Goal: Task Accomplishment & Management: Use online tool/utility

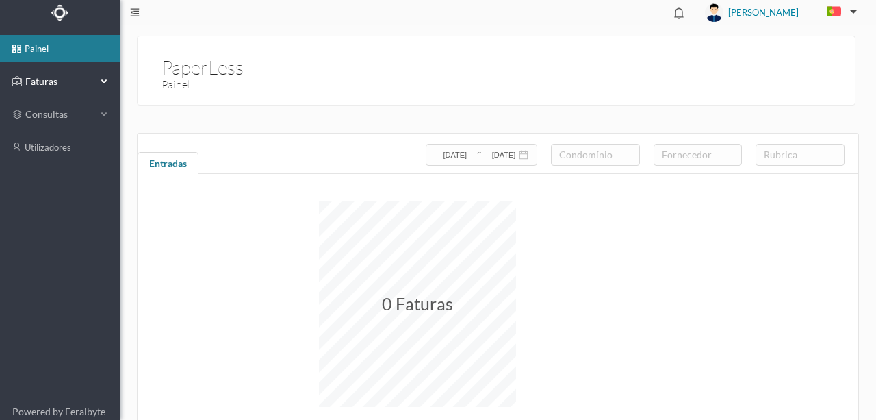
click at [42, 78] on span "Faturas" at bounding box center [59, 82] width 75 height 14
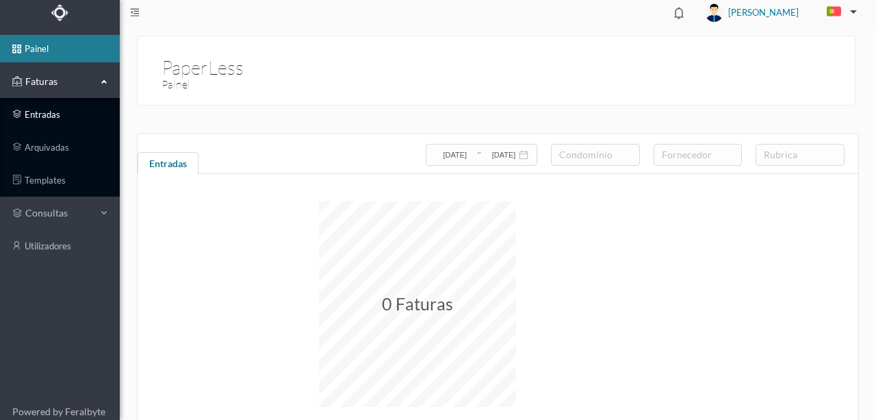
click at [46, 115] on link "entradas" at bounding box center [60, 114] width 120 height 27
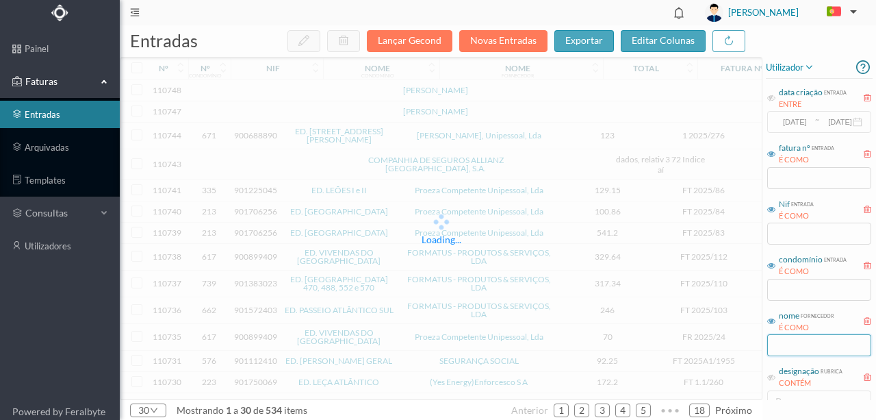
click at [809, 344] on input "text" at bounding box center [819, 345] width 104 height 22
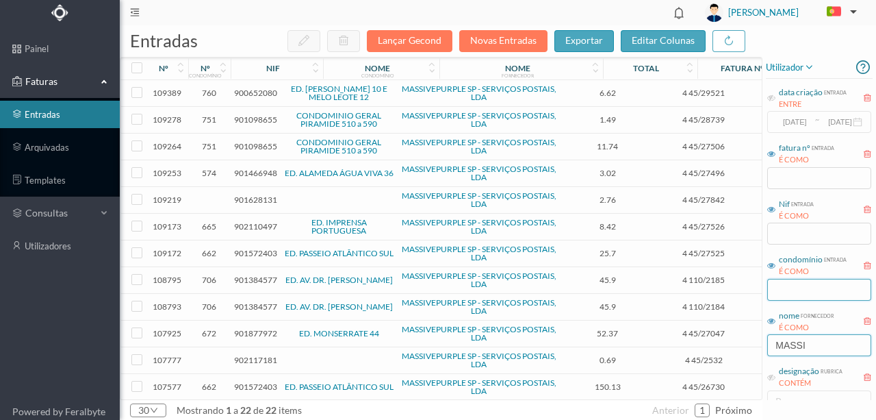
type input "MASSI"
click at [776, 288] on input "text" at bounding box center [819, 290] width 104 height 22
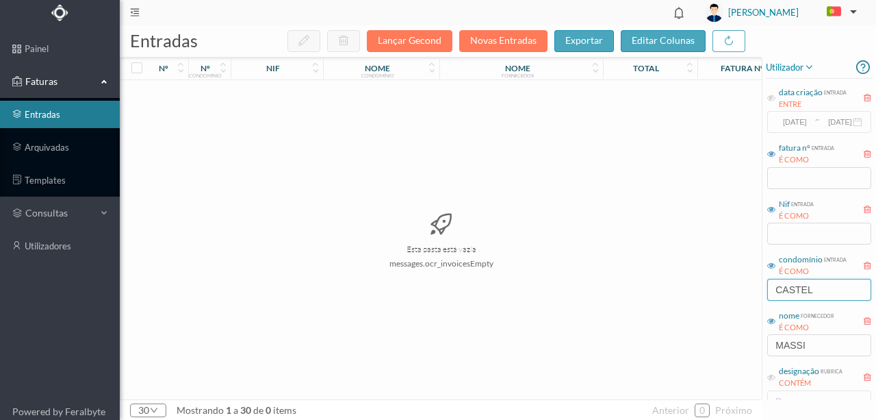
type input "CASTELO"
drag, startPoint x: 845, startPoint y: 295, endPoint x: 671, endPoint y: 302, distance: 174.0
click at [680, 305] on div "entradas Lançar Gecond Novas Entradas exportar editar colunas nº nº condomínio …" at bounding box center [498, 222] width 756 height 394
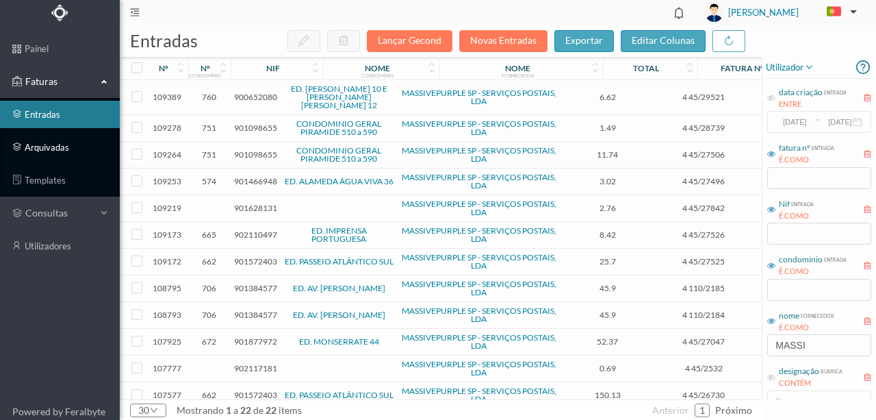
click at [45, 149] on link "arquivadas" at bounding box center [60, 146] width 120 height 27
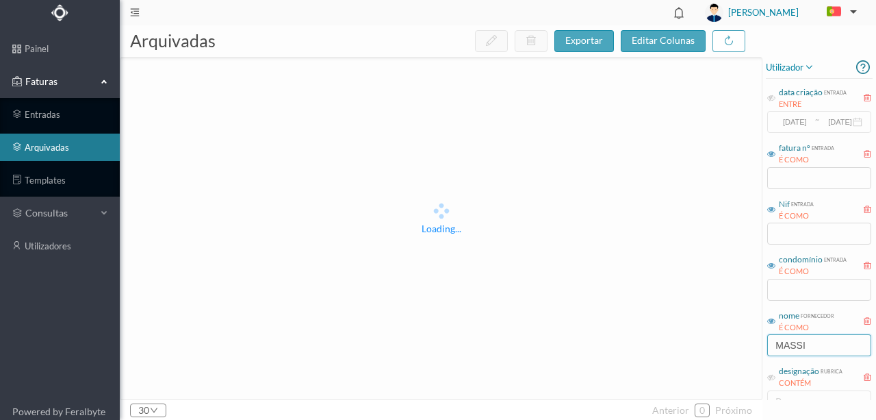
drag, startPoint x: 819, startPoint y: 345, endPoint x: 653, endPoint y: 337, distance: 165.8
click at [654, 337] on div "arquivadas exportar editar colunas Loading... 30 anterior 0 próximo utilizador …" at bounding box center [498, 222] width 756 height 394
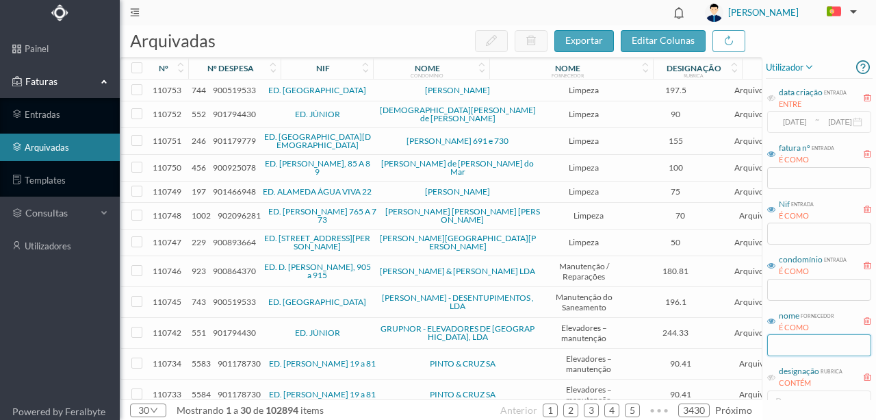
click at [812, 345] on input "text" at bounding box center [819, 345] width 104 height 22
type input "305"
drag, startPoint x: 776, startPoint y: 346, endPoint x: 731, endPoint y: 346, distance: 45.2
click at [732, 346] on div "arquivadas exportar editar colunas nº nº despesa nif nome condomínio nome forne…" at bounding box center [498, 222] width 756 height 394
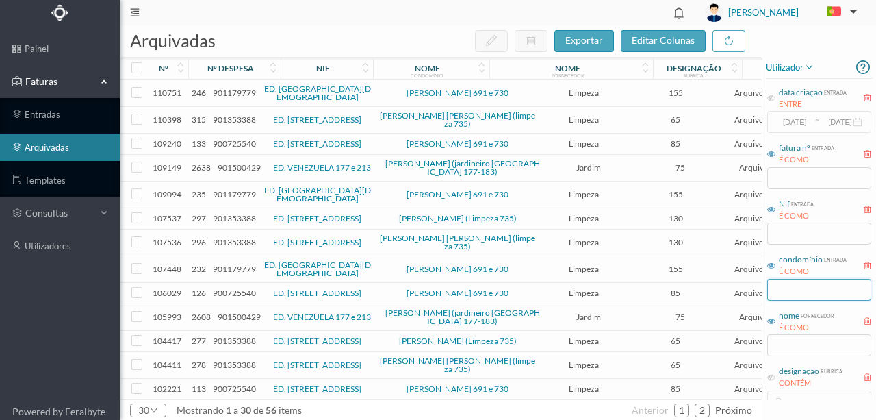
click at [794, 292] on input "text" at bounding box center [819, 290] width 104 height 22
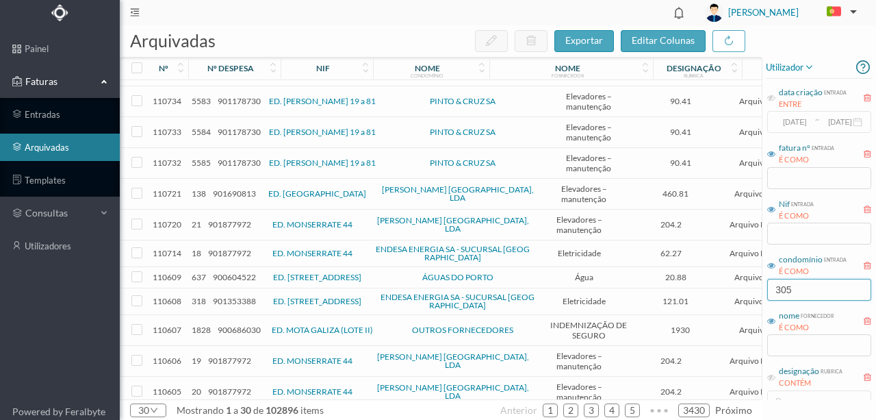
scroll to position [319, 0]
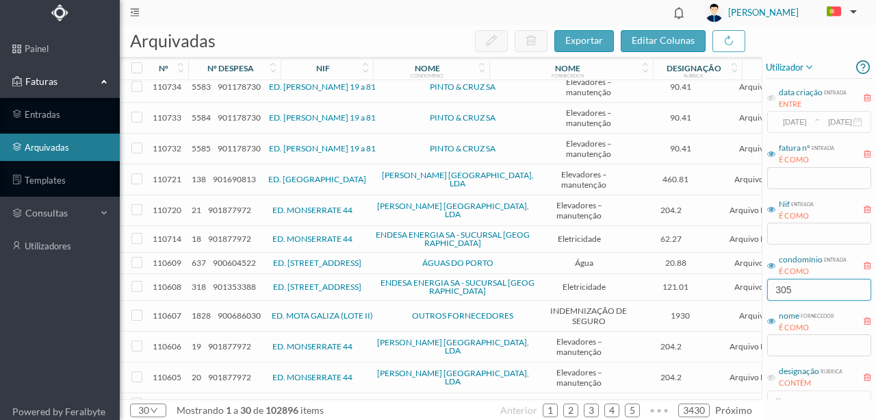
drag, startPoint x: 812, startPoint y: 285, endPoint x: 758, endPoint y: 307, distance: 58.1
click at [756, 290] on div "arquivadas exportar editar colunas nº nº despesa nif nome condomínio nome forne…" at bounding box center [498, 222] width 756 height 394
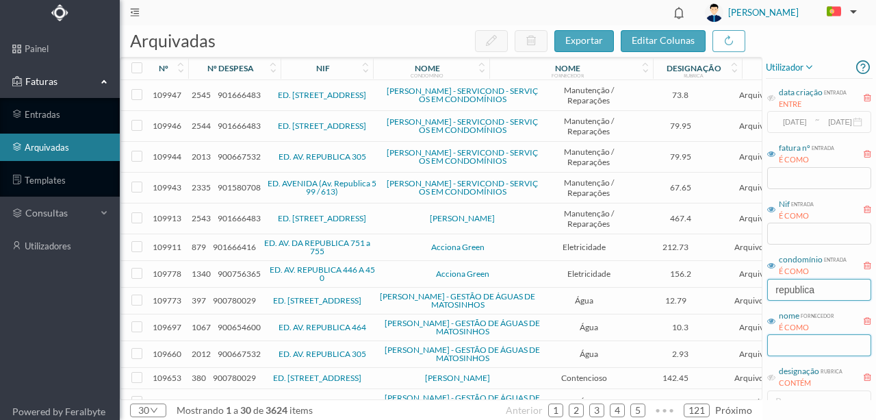
type input "republica"
click at [782, 346] on input "text" at bounding box center [819, 345] width 104 height 22
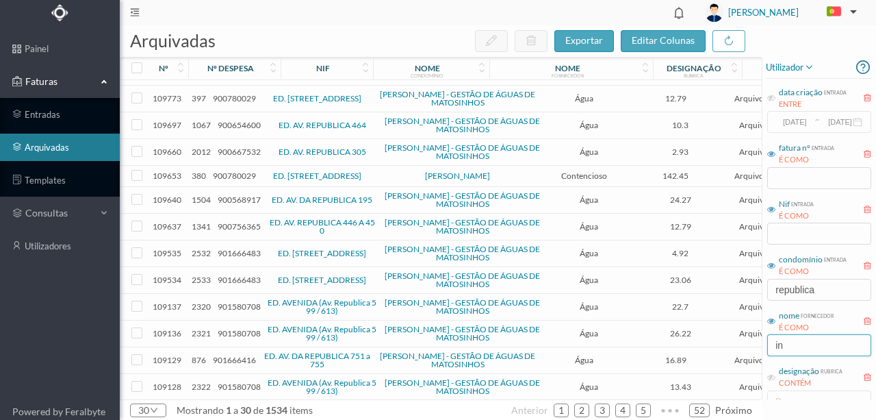
scroll to position [141, 0]
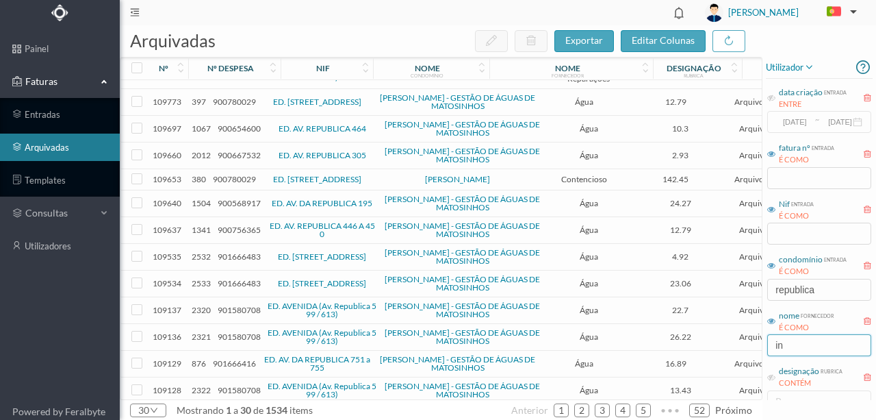
click at [789, 348] on input "in" at bounding box center [819, 345] width 104 height 22
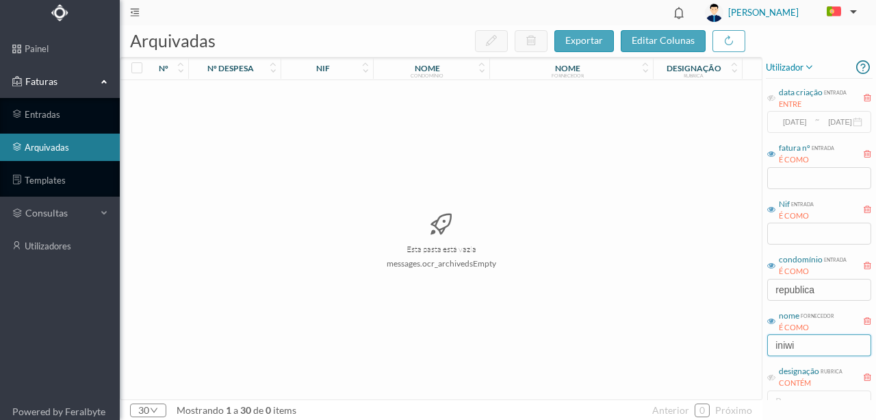
scroll to position [0, 0]
type input "iniwi"
drag, startPoint x: 823, startPoint y: 289, endPoint x: 734, endPoint y: 289, distance: 88.3
click at [734, 289] on div "arquivadas exportar editar colunas nº nº despesa nif nome condomínio nome forne…" at bounding box center [498, 222] width 756 height 394
click at [812, 347] on input "iniwi" at bounding box center [819, 345] width 104 height 22
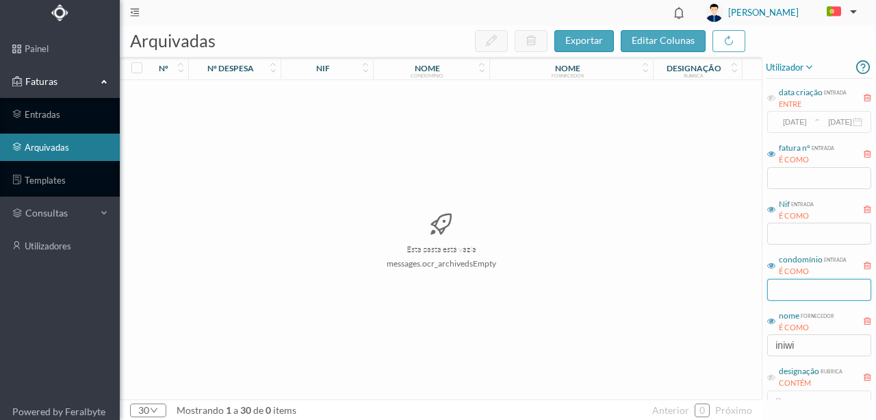
click at [784, 292] on input "text" at bounding box center [819, 290] width 104 height 22
type input "republica 305"
drag, startPoint x: 807, startPoint y: 341, endPoint x: 765, endPoint y: 340, distance: 41.8
click at [765, 340] on div "utilizador data criação entrada ENTRE 2017-05-01 ~ 2017-10-31 fatura nº entrada…" at bounding box center [820, 307] width 114 height 500
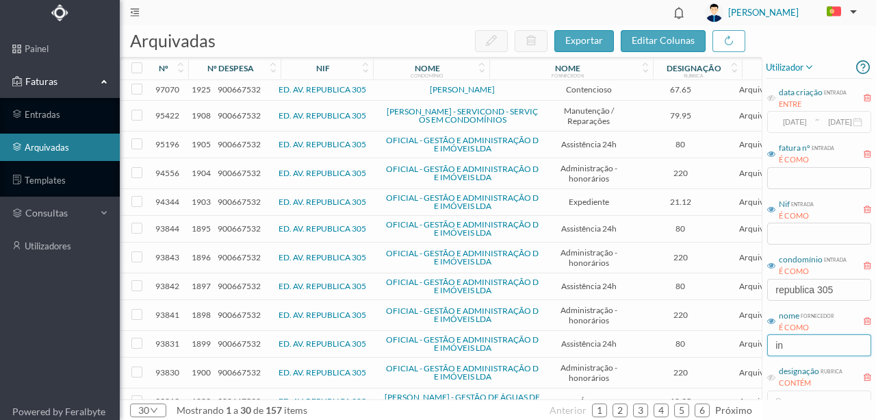
scroll to position [520, 0]
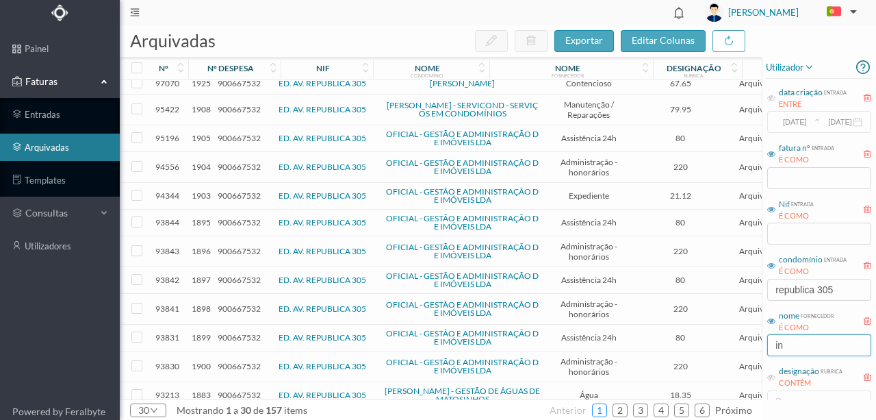
type input "in"
click at [600, 409] on link "1" at bounding box center [600, 410] width 14 height 21
click at [623, 409] on link "2" at bounding box center [620, 410] width 14 height 21
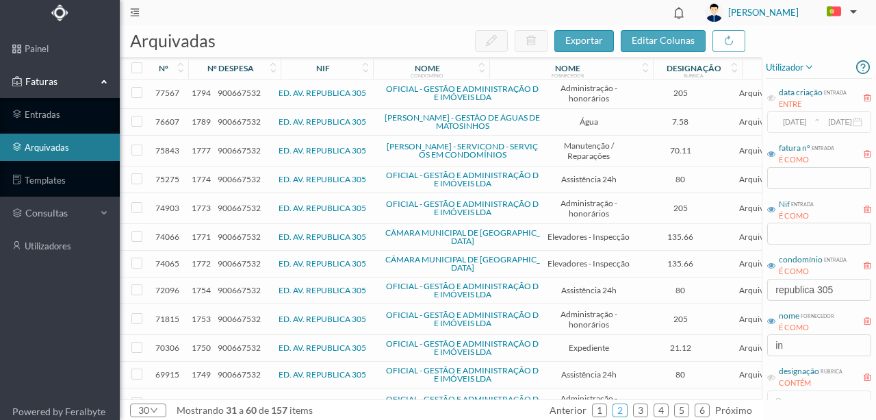
scroll to position [511, 0]
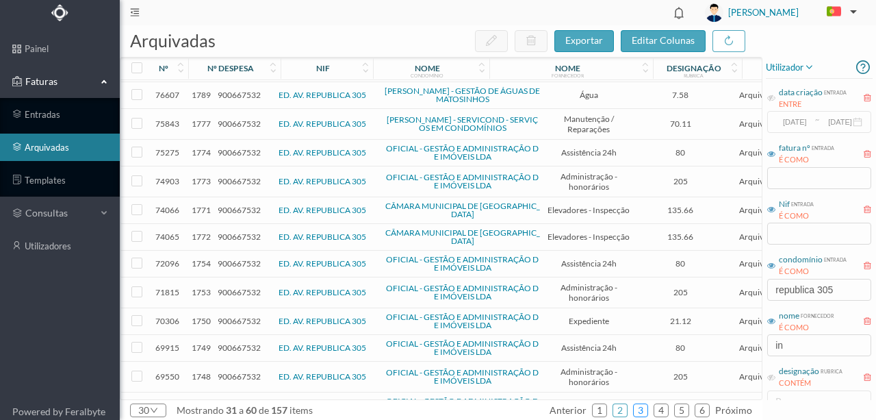
click at [642, 409] on link "3" at bounding box center [641, 410] width 14 height 21
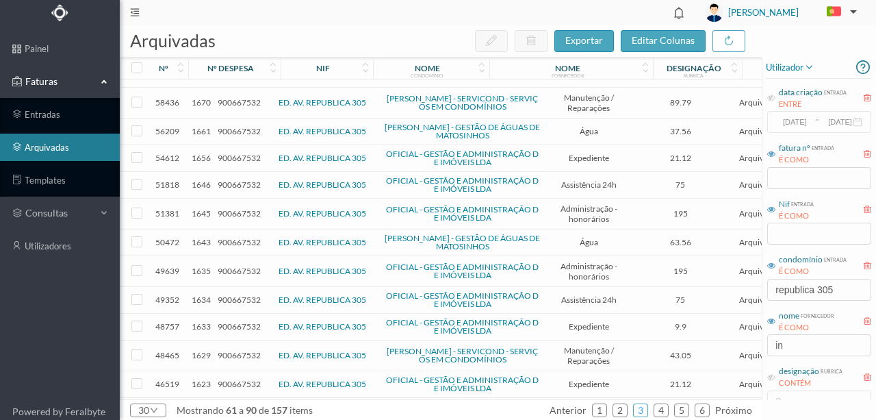
scroll to position [508, 0]
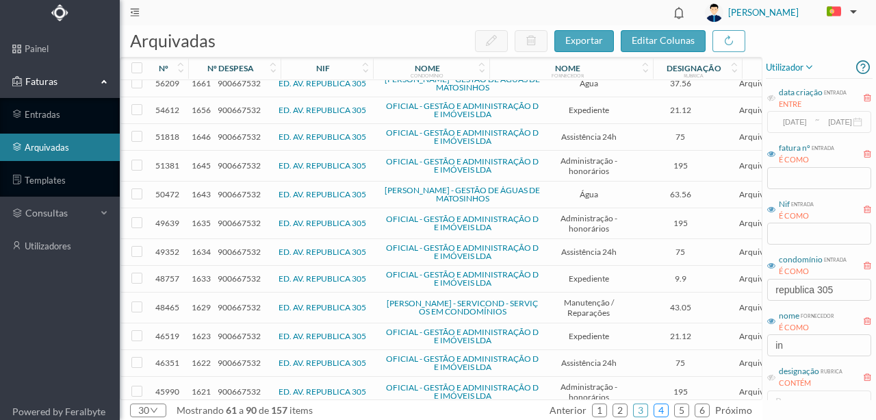
click at [663, 408] on link "4" at bounding box center [661, 410] width 14 height 21
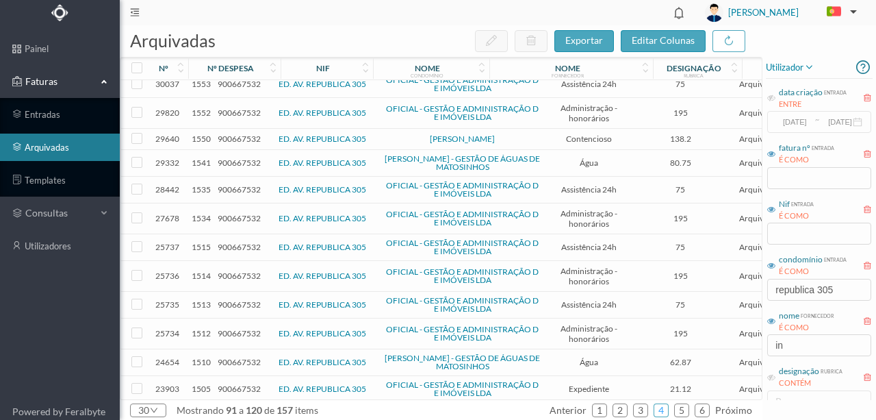
scroll to position [504, 0]
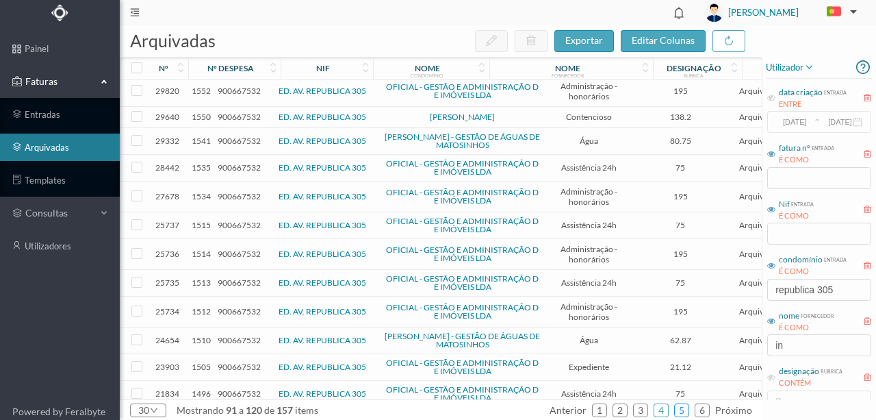
click at [687, 409] on link "5" at bounding box center [682, 410] width 14 height 21
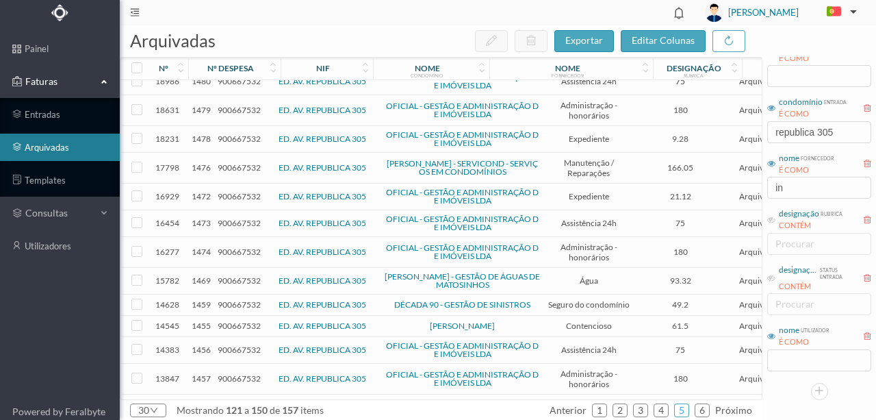
scroll to position [91, 0]
click at [606, 411] on link "1" at bounding box center [600, 410] width 14 height 21
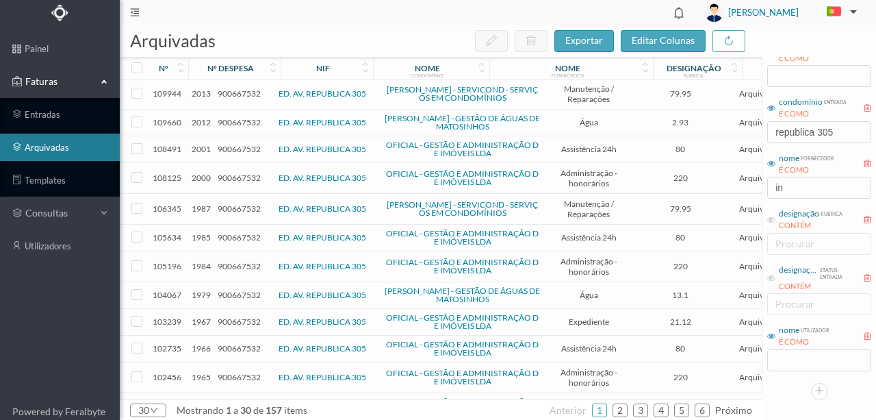
scroll to position [0, 0]
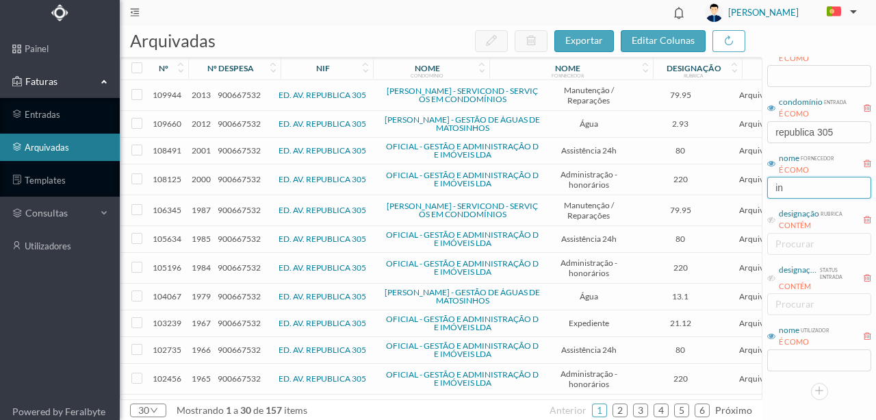
drag, startPoint x: 791, startPoint y: 187, endPoint x: 705, endPoint y: 191, distance: 86.3
click at [713, 189] on div "arquivadas exportar editar colunas nº nº despesa nif nome condomínio nome forne…" at bounding box center [498, 222] width 756 height 394
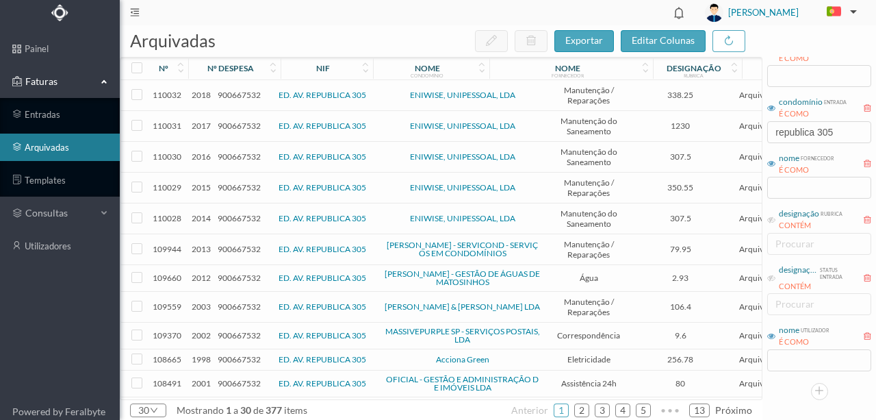
click at [231, 126] on span "900667532" at bounding box center [239, 125] width 43 height 10
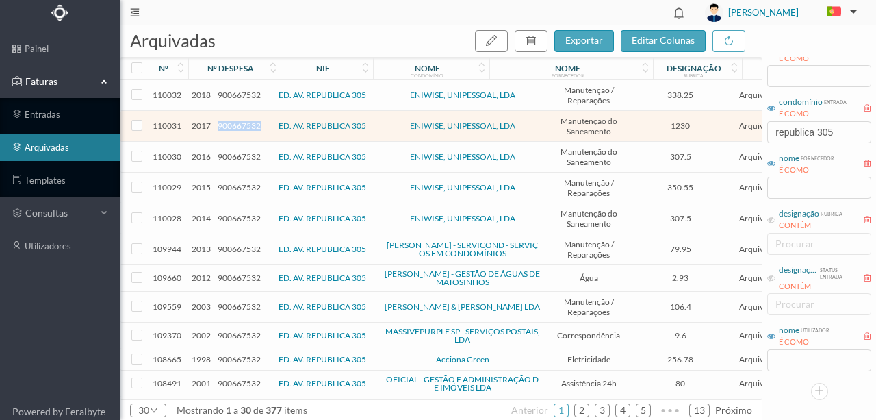
click at [231, 126] on span "900667532" at bounding box center [239, 125] width 43 height 10
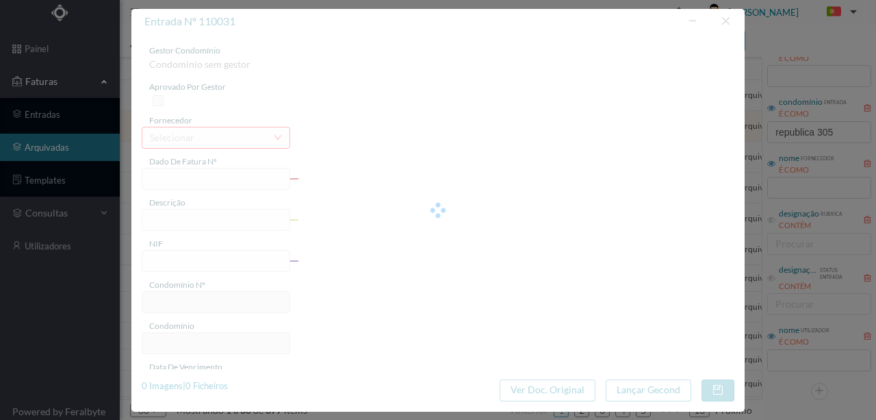
type input "FT 2025/1046"
type input "Manutenção das caixas de saneamento - 1º, 2º, 3º, 4º trimestres de 2024"
type input "900667532"
type input "2025-08-14"
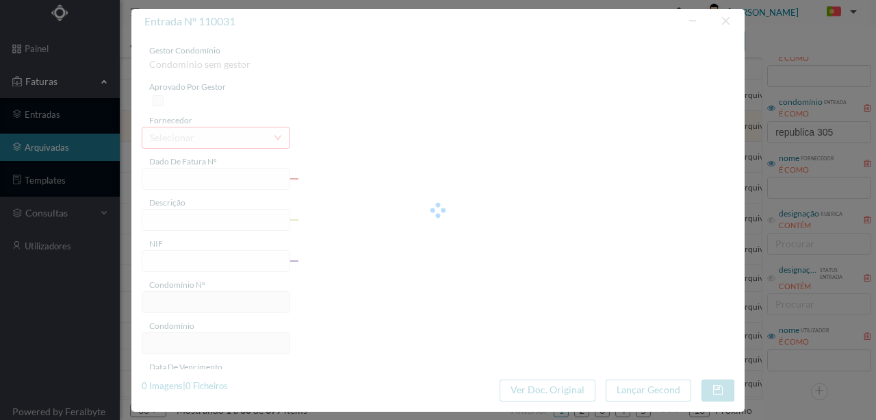
type input "2025-08-19"
type input "1230.00"
type input "301"
type input "ED. AV. REPUBLICA 305"
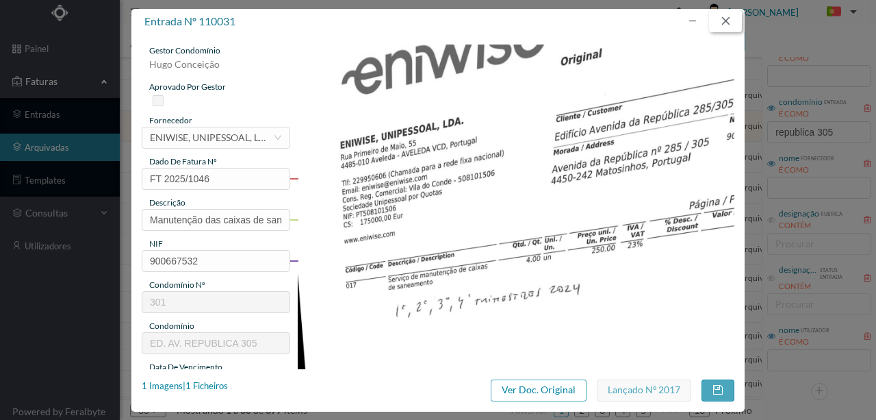
click at [726, 21] on button "button" at bounding box center [725, 21] width 33 height 22
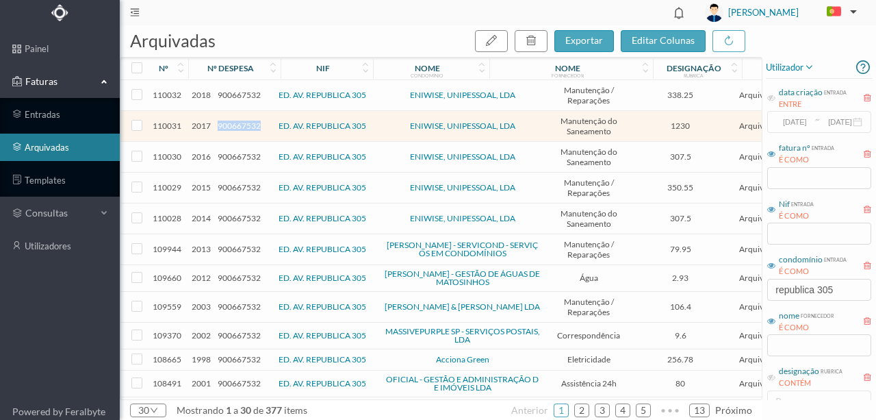
scroll to position [157, 0]
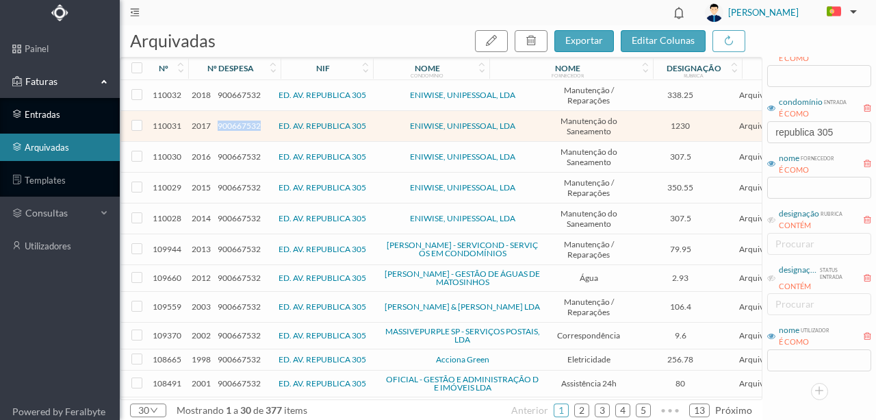
click at [58, 112] on link "entradas" at bounding box center [60, 114] width 120 height 27
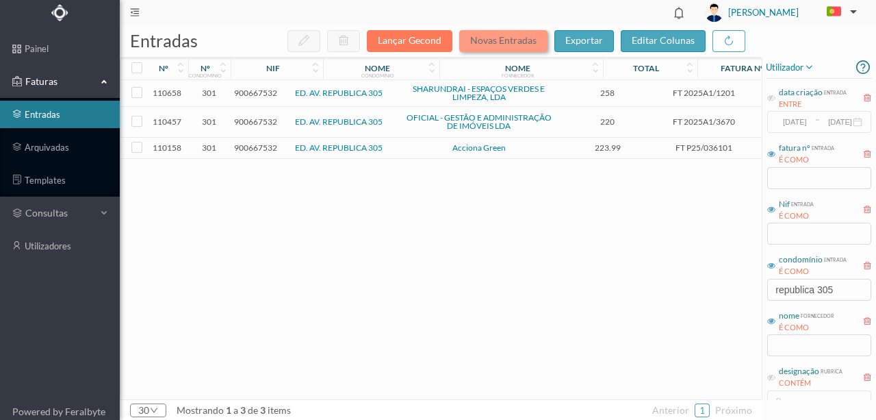
click at [492, 43] on button "Novas Entradas" at bounding box center [503, 41] width 88 height 22
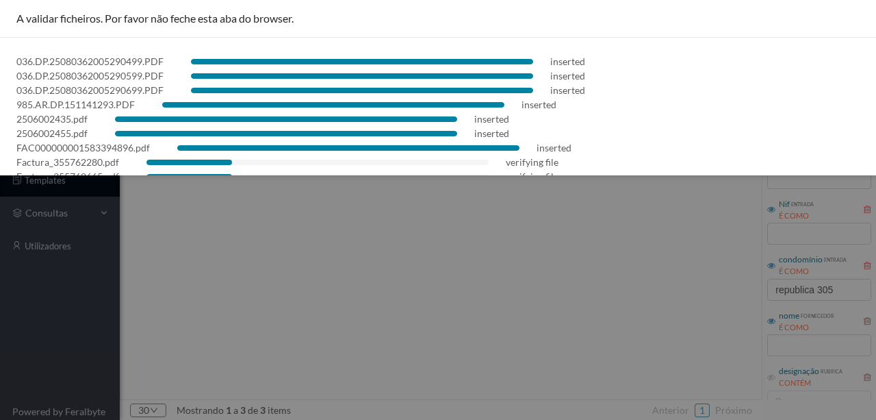
drag, startPoint x: 66, startPoint y: 222, endPoint x: 1, endPoint y: 222, distance: 64.3
click at [56, 222] on div at bounding box center [438, 210] width 876 height 420
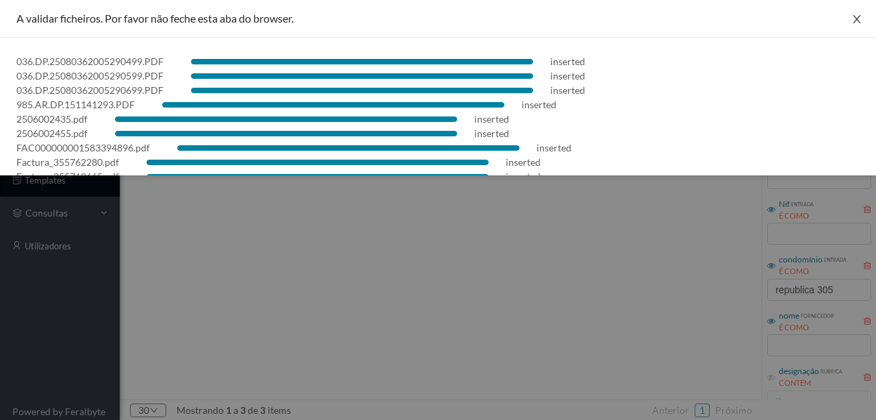
click at [851, 22] on icon "icon: close" at bounding box center [856, 19] width 11 height 11
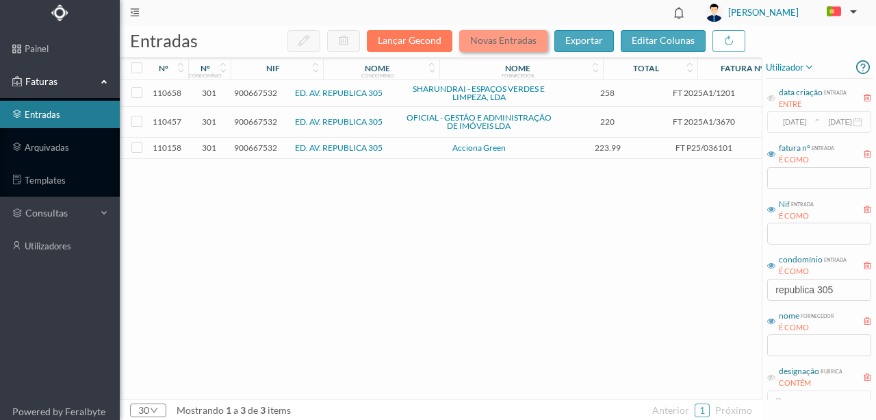
click at [487, 41] on button "Novas Entradas" at bounding box center [503, 41] width 88 height 22
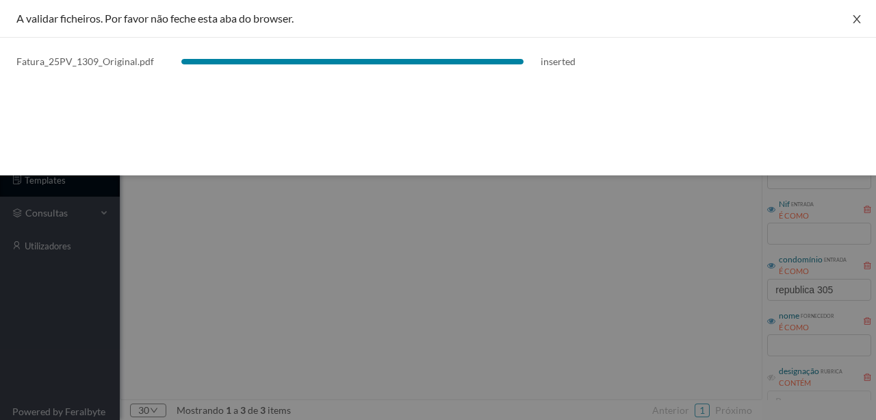
click at [854, 18] on icon "icon: close" at bounding box center [856, 19] width 11 height 11
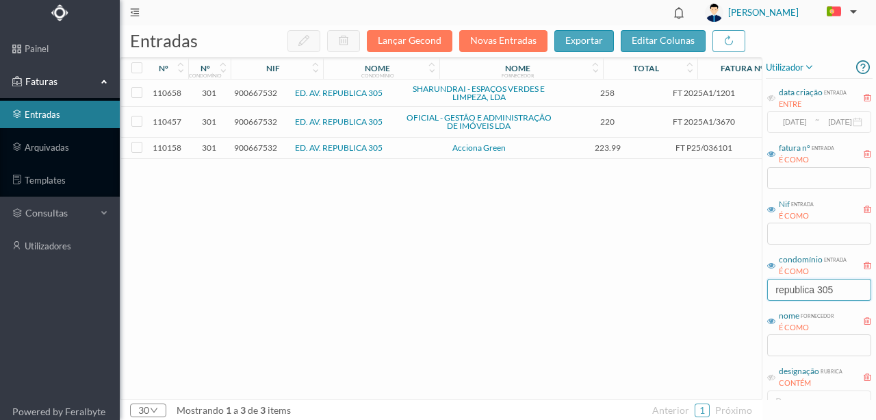
drag, startPoint x: 846, startPoint y: 294, endPoint x: 652, endPoint y: 311, distance: 195.1
click at [652, 311] on div "entradas Lançar Gecond Novas Entradas exportar editar colunas nº nº condomínio …" at bounding box center [498, 222] width 756 height 394
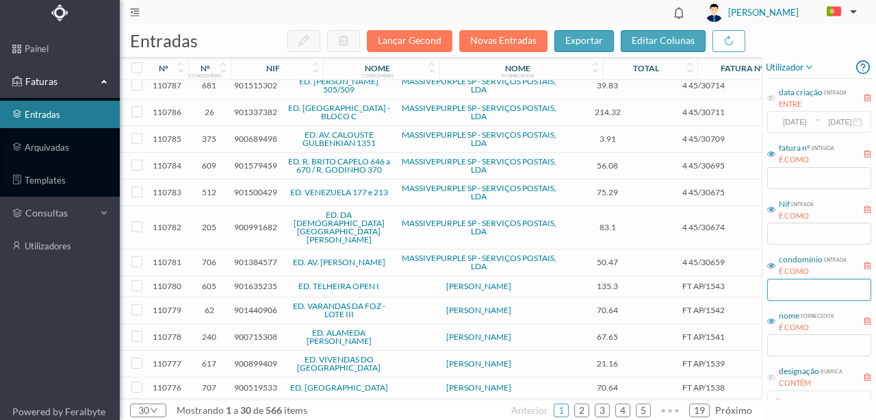
scroll to position [120, 0]
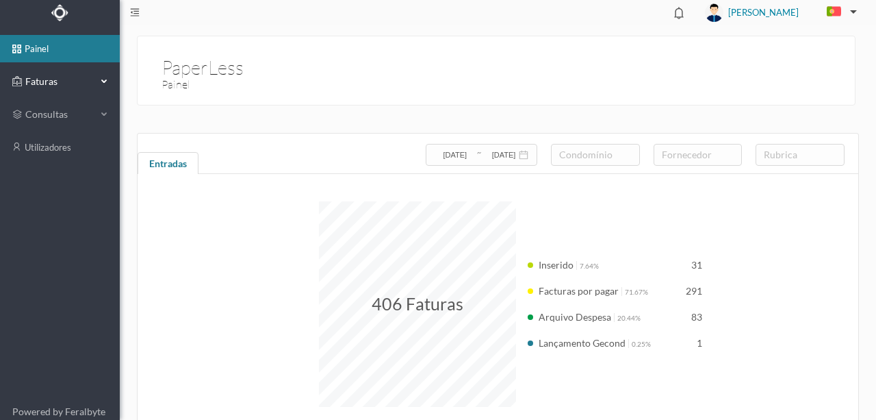
click at [42, 78] on span "Faturas" at bounding box center [59, 82] width 75 height 14
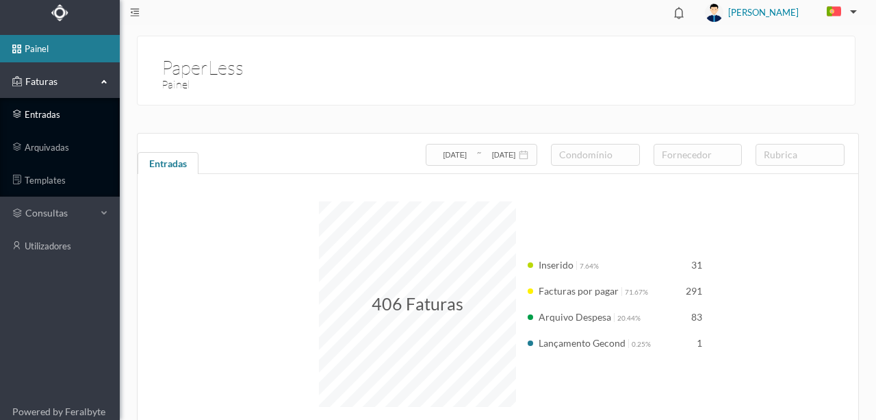
click at [49, 116] on link "entradas" at bounding box center [60, 114] width 120 height 27
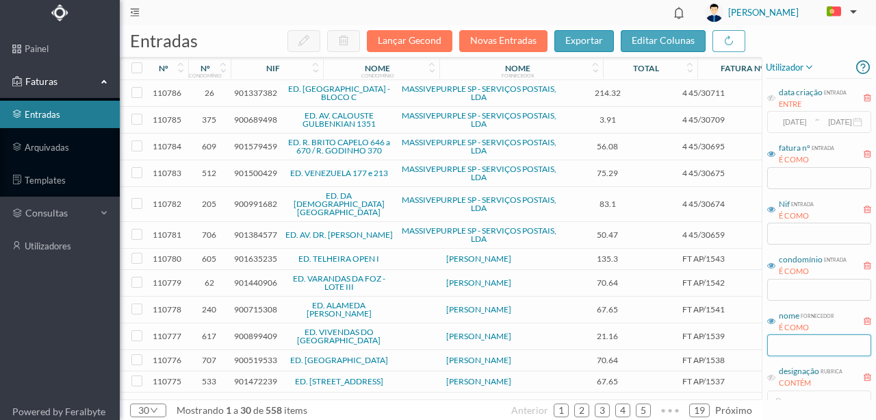
click at [784, 346] on input "text" at bounding box center [819, 345] width 104 height 22
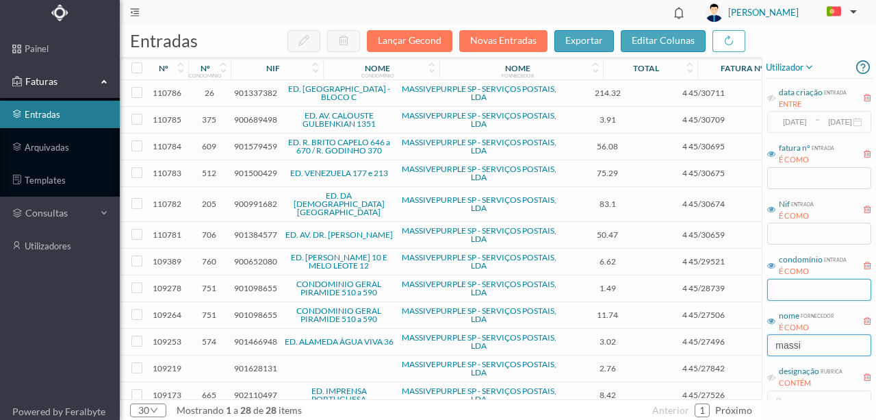
type input "massi"
click at [789, 290] on input "text" at bounding box center [819, 290] width 104 height 22
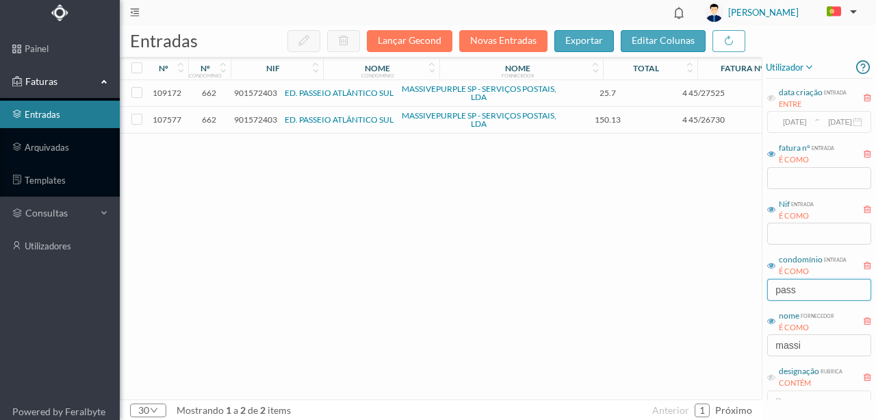
type input "pass"
drag, startPoint x: 810, startPoint y: 346, endPoint x: 679, endPoint y: 355, distance: 131.7
click at [679, 355] on div "entradas Lançar Gecond Novas Entradas exportar editar colunas nº nº condomínio …" at bounding box center [498, 222] width 756 height 394
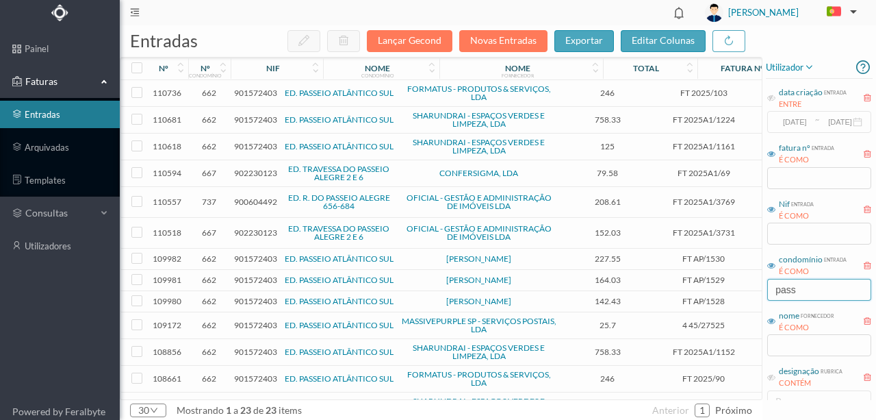
drag, startPoint x: 802, startPoint y: 293, endPoint x: 698, endPoint y: 291, distance: 104.1
click at [700, 291] on div "entradas Lançar Gecond Novas Entradas exportar editar colunas nº nº condomínio …" at bounding box center [498, 222] width 756 height 394
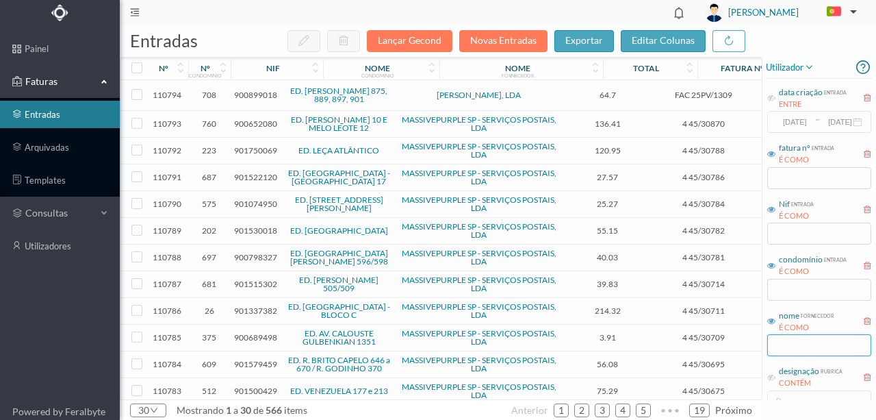
click at [784, 346] on input "text" at bounding box center [819, 345] width 104 height 22
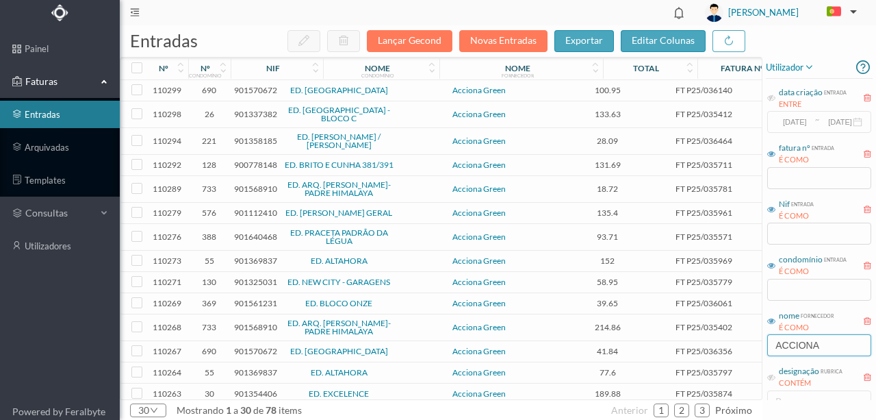
type input "ACCIONA"
click at [254, 91] on span "901570672" at bounding box center [255, 90] width 43 height 10
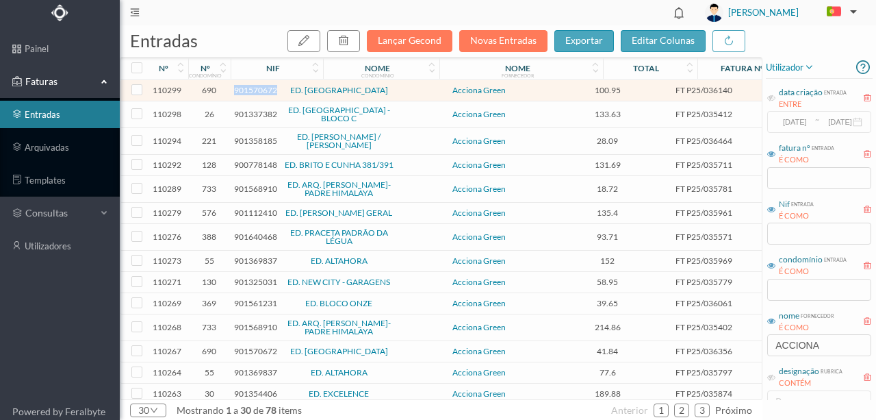
click at [254, 91] on span "901570672" at bounding box center [255, 90] width 43 height 10
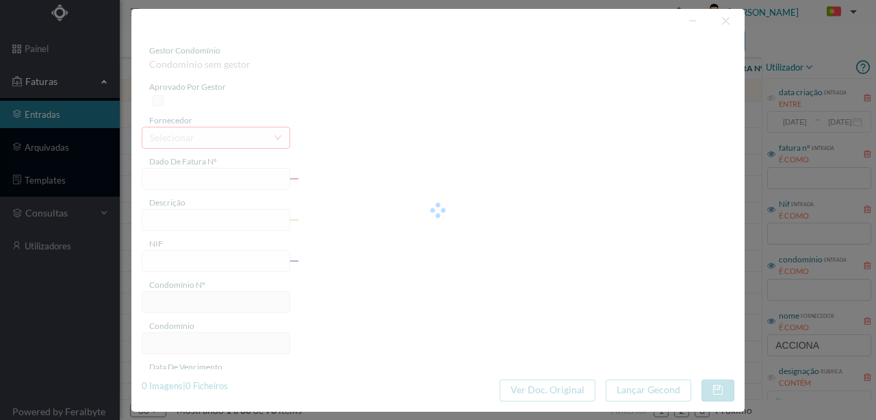
type input "FT P25/036140"
type input "RAINHA SANTA ISABEL 413 COML"
type input "901570672"
type input "[DATE]"
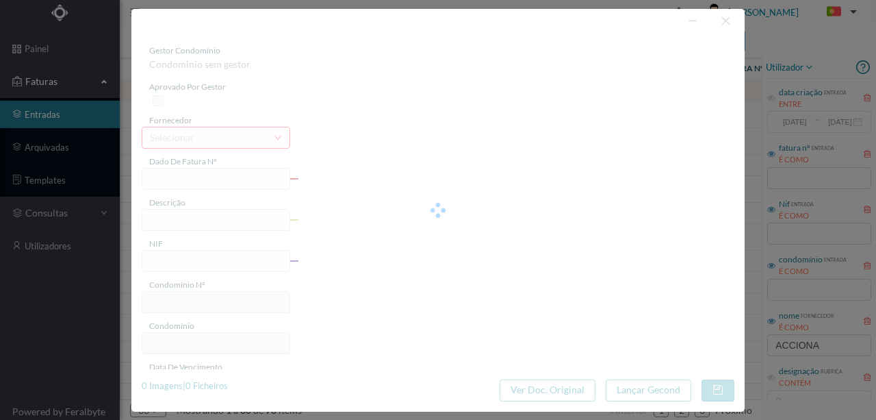
type input "[DATE]"
type input "100.95"
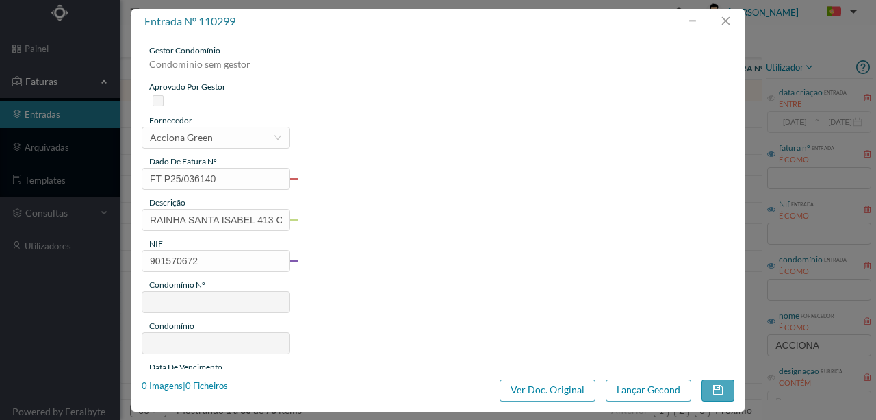
type input "690"
type input "ED. [GEOGRAPHIC_DATA]"
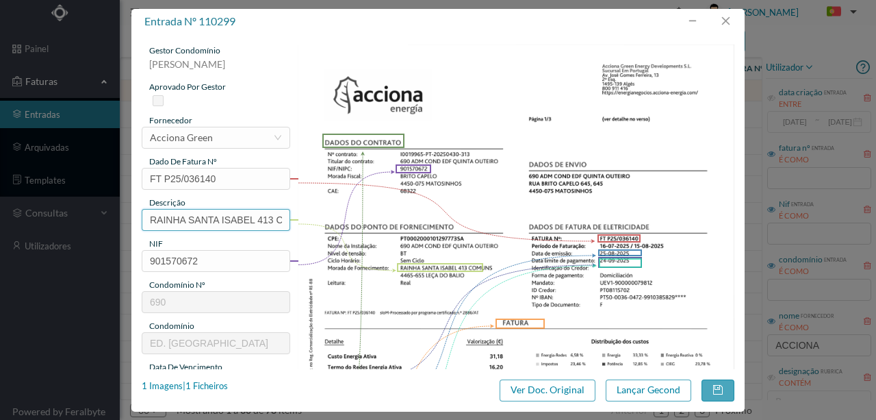
scroll to position [0, 22]
drag, startPoint x: 145, startPoint y: 219, endPoint x: 575, endPoint y: 235, distance: 430.2
click at [575, 235] on div "gestor condomínio [PERSON_NAME] aprovado por gestor fornecedor selecionar Accio…" at bounding box center [438, 363] width 593 height 638
click at [255, 218] on input "413 Comuns ([DATE] a 15.08..2025)" at bounding box center [216, 220] width 149 height 22
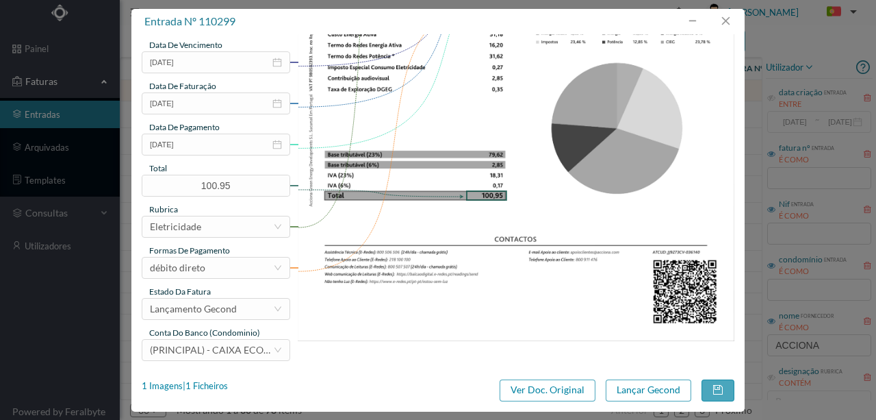
scroll to position [324, 0]
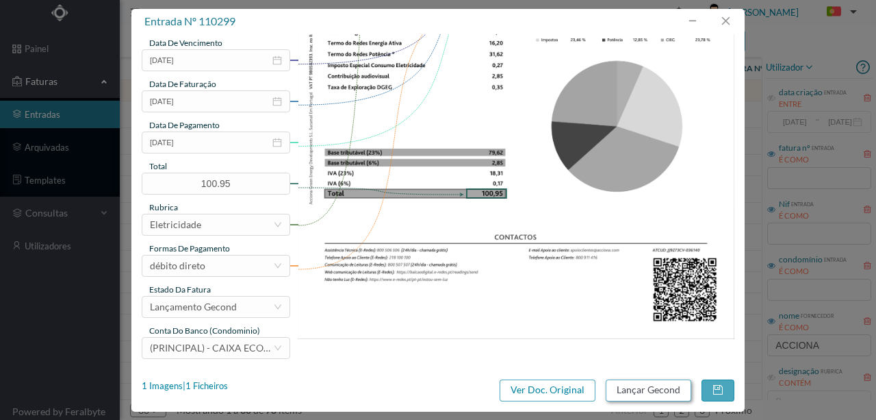
type input "413 Comuns ([DATE] a [DATE])"
click at [612, 391] on button "Lançar Gecond" at bounding box center [649, 390] width 86 height 22
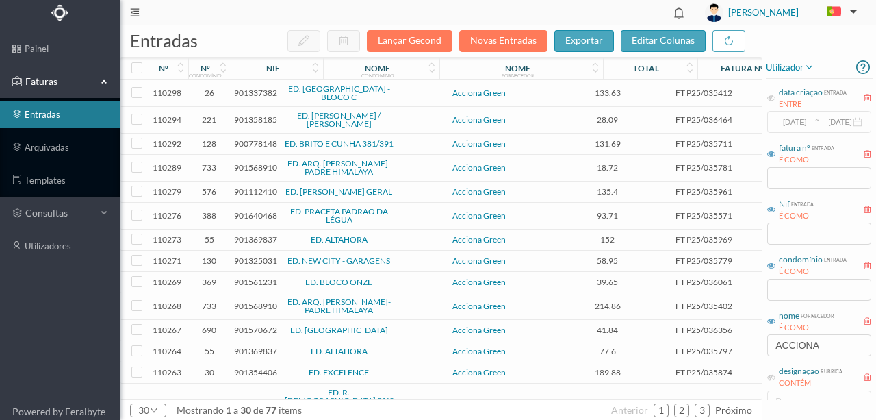
click at [249, 94] on span "901337382" at bounding box center [255, 93] width 43 height 10
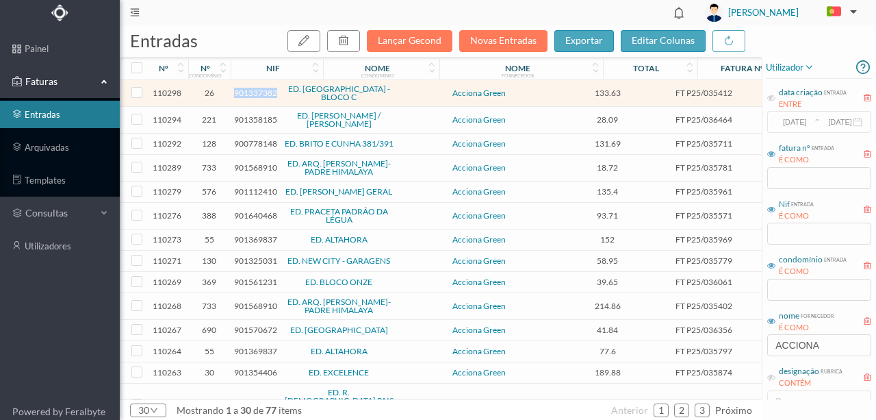
click at [249, 94] on span "901337382" at bounding box center [255, 93] width 43 height 10
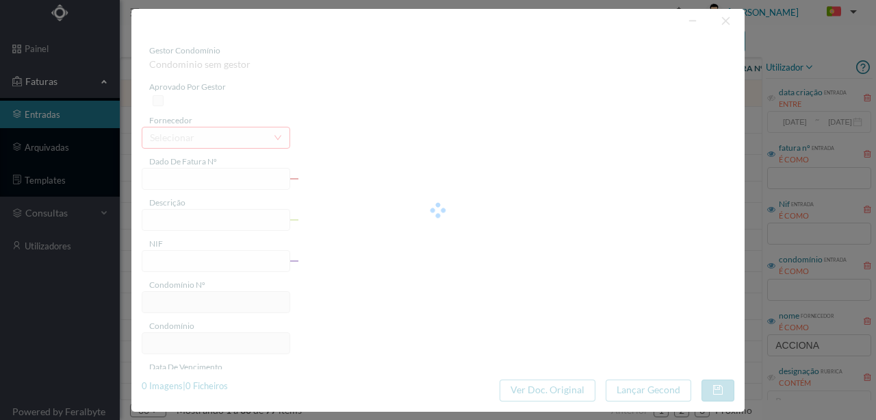
type input "FT P25/035412"
type input "ORFEAO DO PORTO 221 COM"
type input "901337382"
type input "[DATE]"
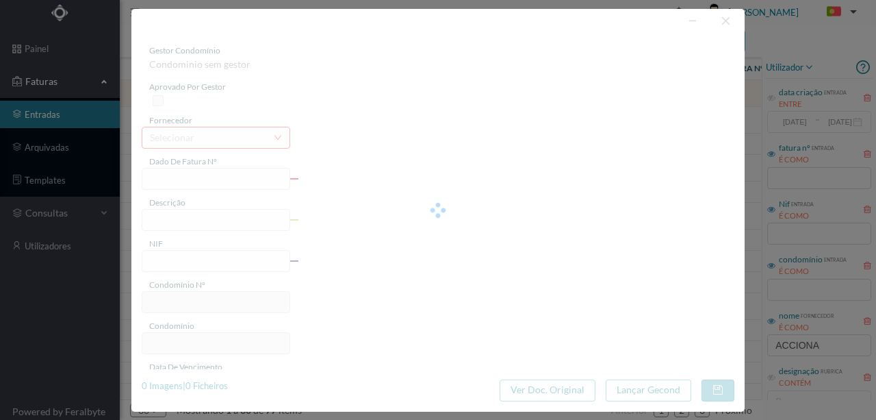
type input "[DATE]"
type input "133.63"
type input "26"
type input "ED. [GEOGRAPHIC_DATA] - BLOCO C"
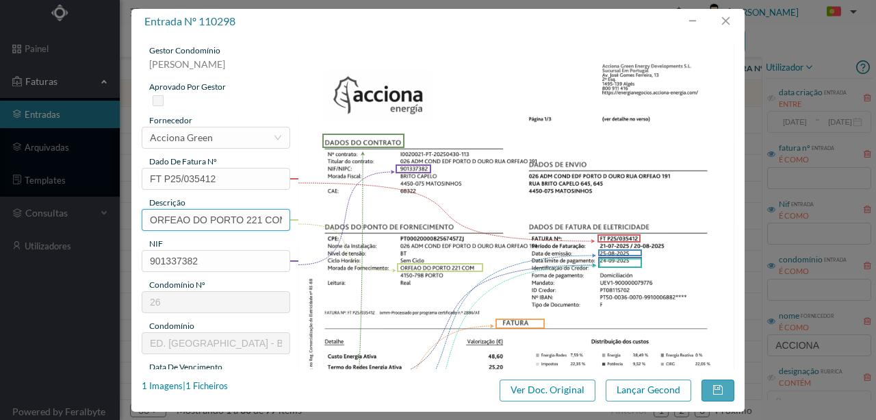
scroll to position [0, 5]
drag, startPoint x: 146, startPoint y: 216, endPoint x: 680, endPoint y: 214, distance: 533.9
click at [673, 215] on div "gestor condomínio [PERSON_NAME] aprovado por gestor fornecedor selecionar Accio…" at bounding box center [438, 363] width 593 height 638
drag, startPoint x: 168, startPoint y: 219, endPoint x: 344, endPoint y: 218, distance: 175.9
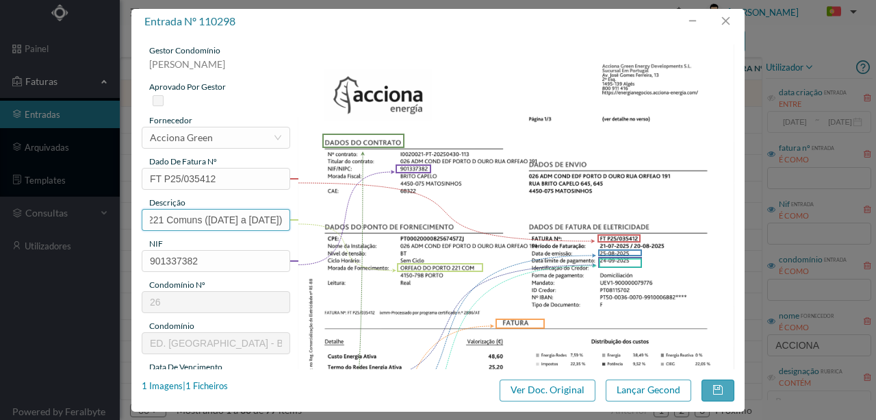
click at [344, 218] on div "gestor condomínio [PERSON_NAME] aprovado por gestor fornecedor selecionar Accio…" at bounding box center [438, 363] width 593 height 638
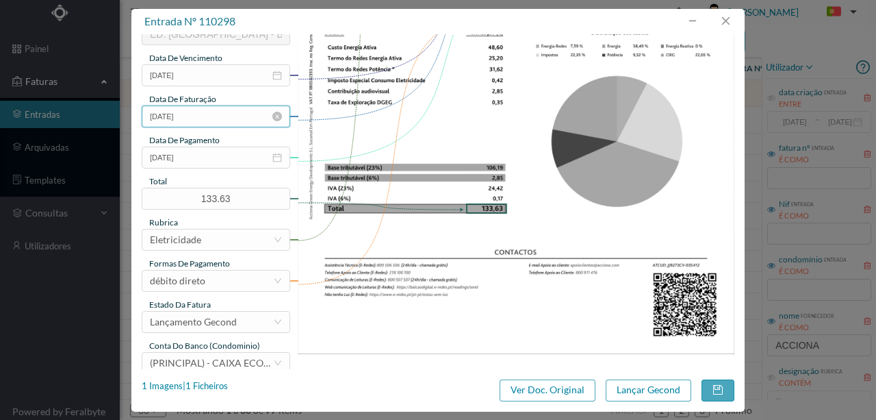
scroll to position [324, 0]
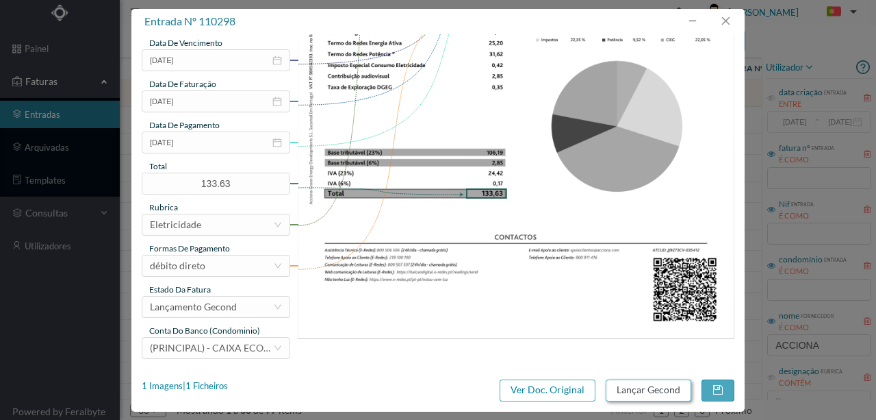
type input "221 Comuns ([DATE] a [DATE])"
click at [635, 389] on button "Lançar Gecond" at bounding box center [649, 390] width 86 height 22
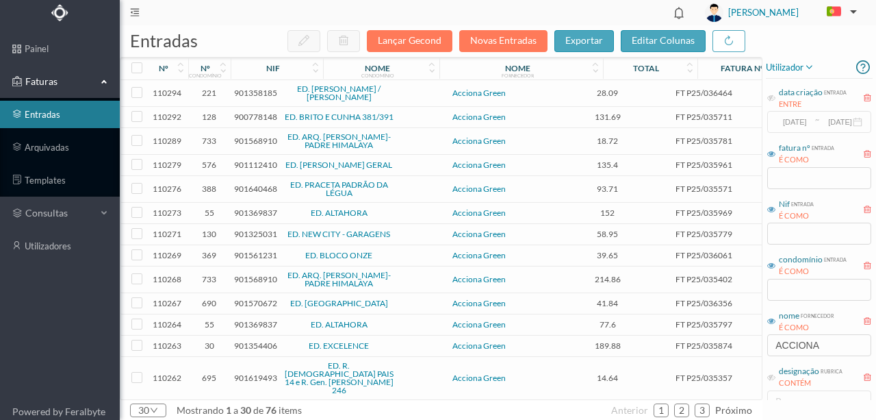
click at [255, 91] on span "901358185" at bounding box center [255, 93] width 43 height 10
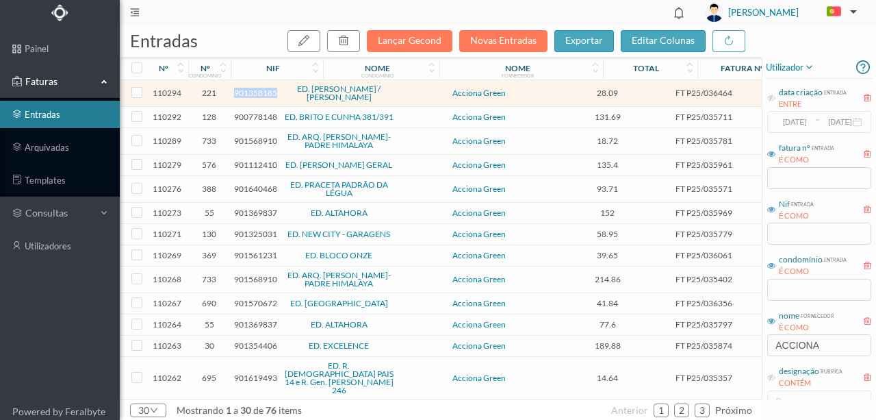
click at [255, 91] on span "901358185" at bounding box center [255, 93] width 43 height 10
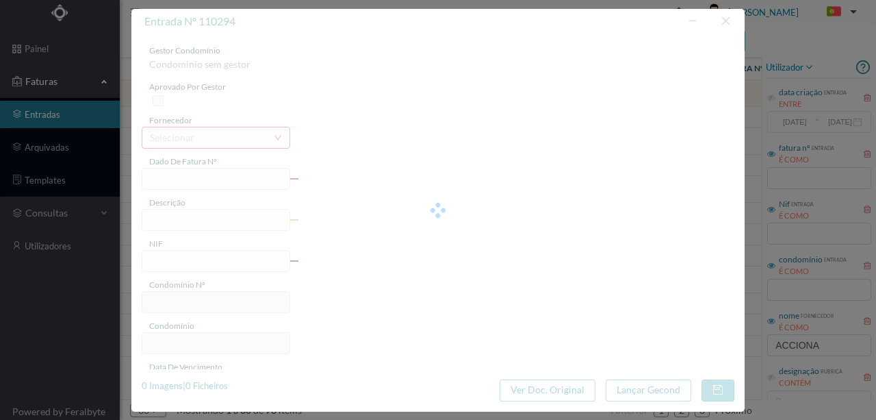
type input "FT P25/036464"
type input "[PERSON_NAME] 409"
type input "901358185"
type input "[DATE]"
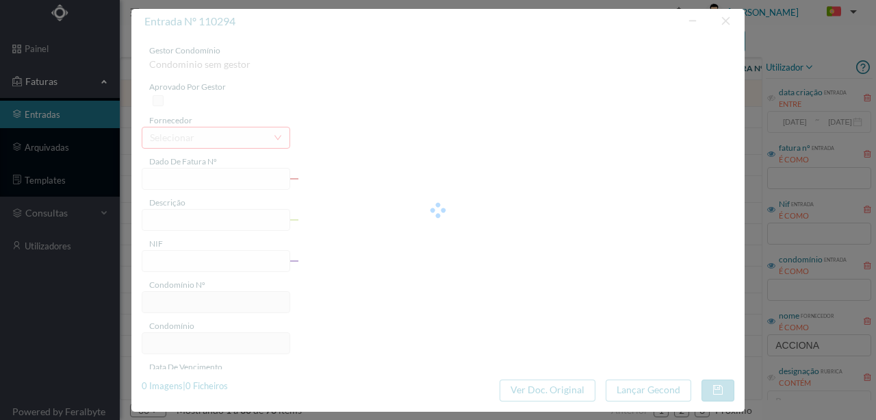
type input "[DATE]"
type input "28.09"
type input "221"
type input "ED. [PERSON_NAME] / [PERSON_NAME]"
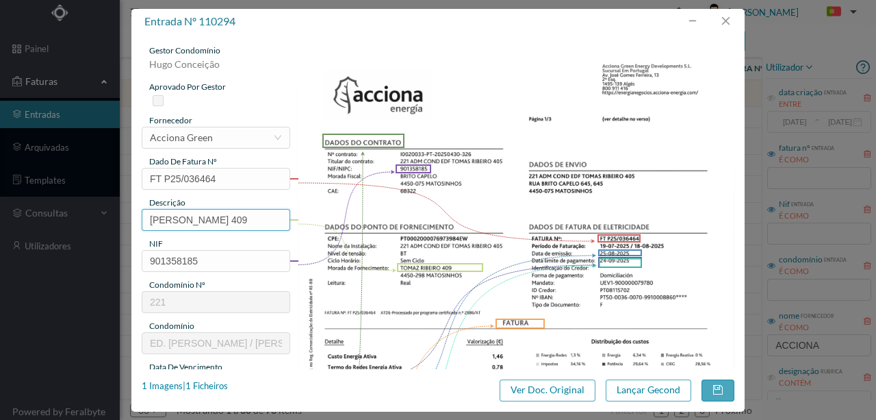
drag, startPoint x: 225, startPoint y: 218, endPoint x: 111, endPoint y: 212, distance: 113.8
click at [111, 212] on div "entrada nº 110294 gestor condomínio [PERSON_NAME] aprovado por gestor fornecedo…" at bounding box center [438, 210] width 876 height 420
click at [219, 226] on input "409" at bounding box center [216, 220] width 149 height 22
paste input "([DATE] a [DATE])"
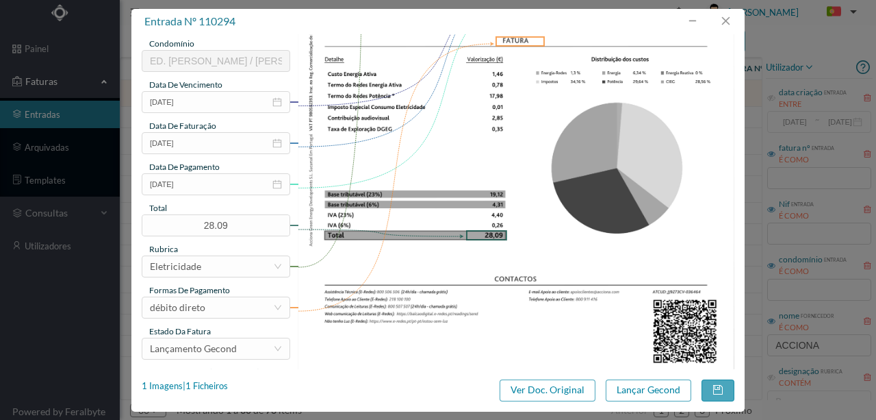
scroll to position [324, 0]
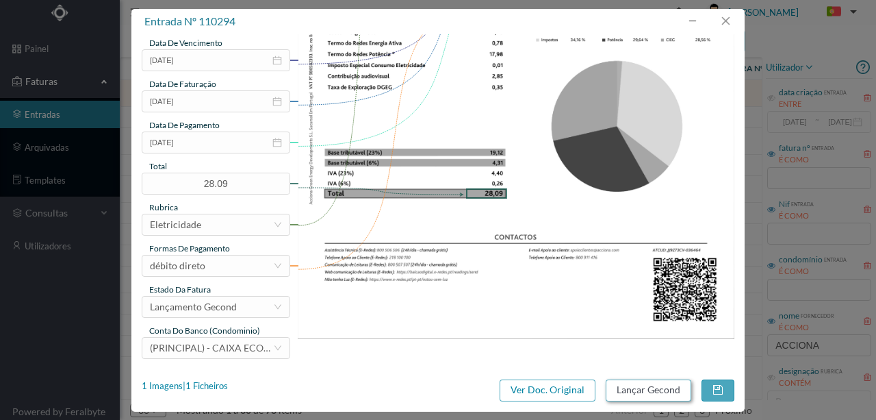
type input "409 ([DATE] a [DATE])"
click at [643, 392] on button "Lançar Gecond" at bounding box center [649, 390] width 86 height 22
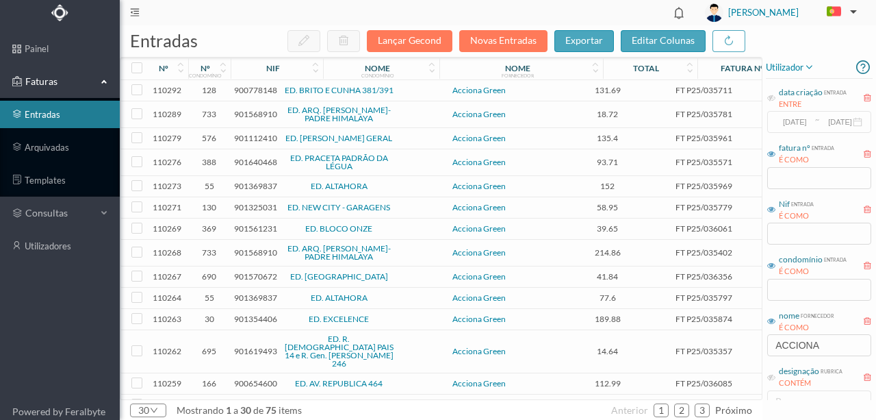
click at [245, 90] on span "900778148" at bounding box center [255, 90] width 43 height 10
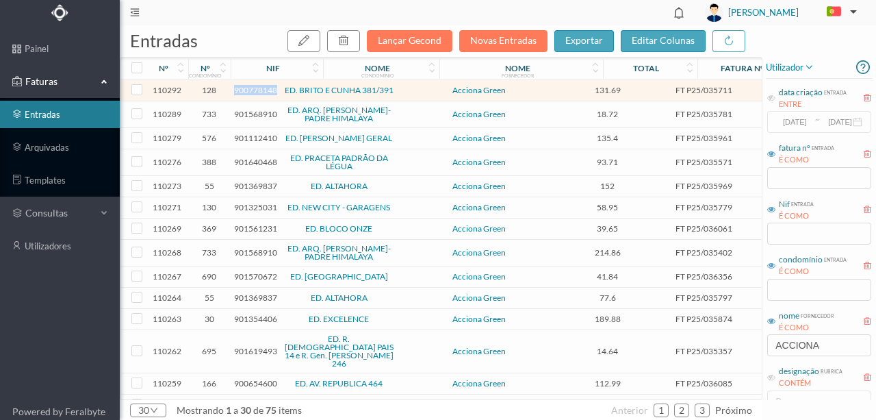
click at [245, 90] on span "900778148" at bounding box center [255, 90] width 43 height 10
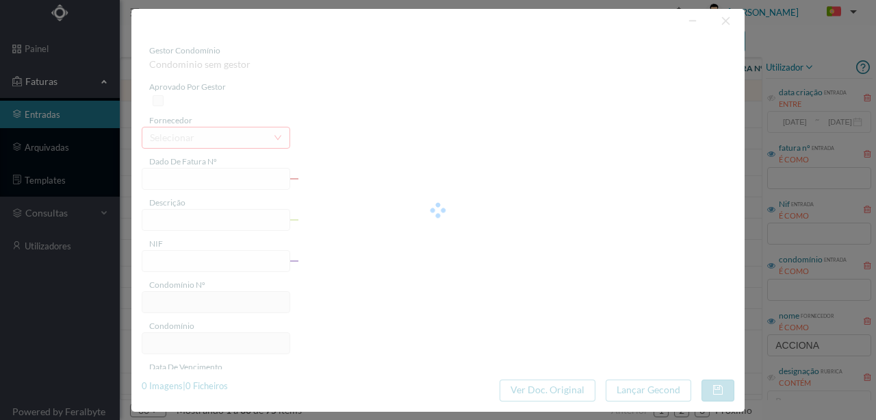
type input "FT P25/035711"
type input "BRITO E CUNHA 387"
type input "900778148"
type input "[DATE]"
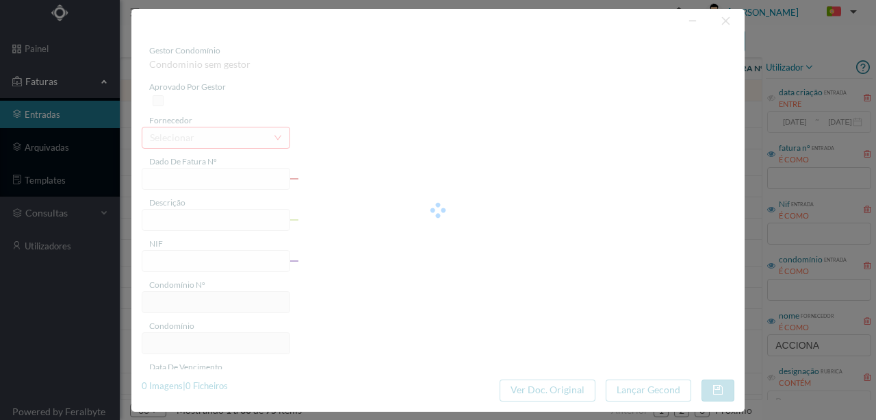
type input "[DATE]"
type input "131.69"
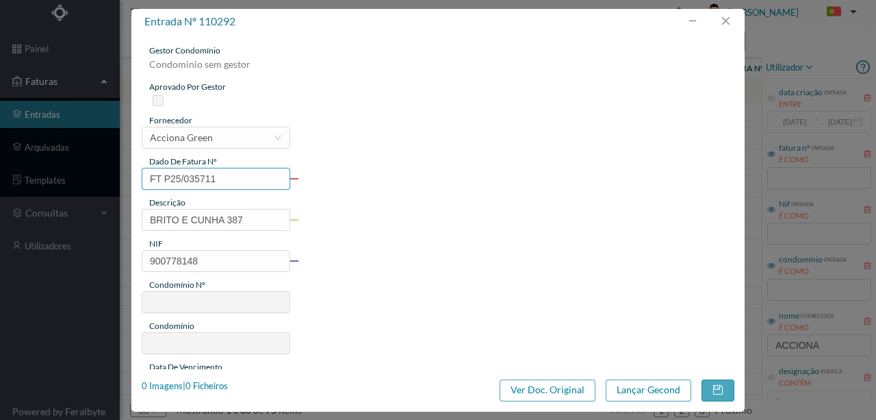
type input "128"
type input "ED. BRITO E CUNHA 381/391"
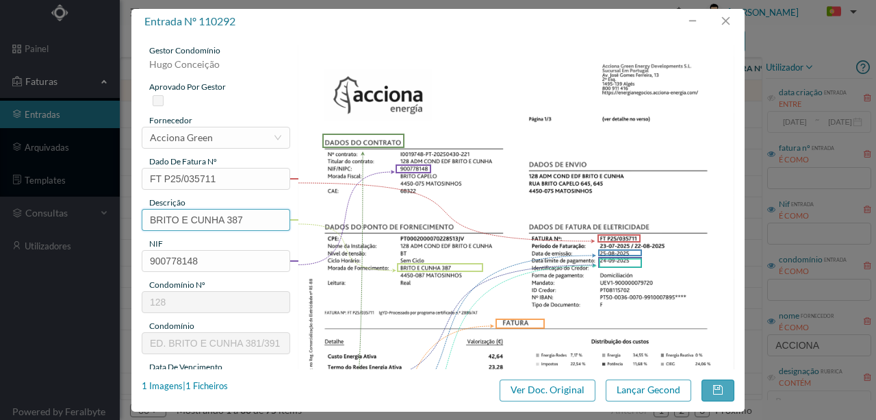
drag, startPoint x: 227, startPoint y: 219, endPoint x: 27, endPoint y: 220, distance: 199.2
click at [27, 220] on div "entrada nº 110292 gestor condomínio [PERSON_NAME] aprovado por gestor fornecedo…" at bounding box center [438, 210] width 876 height 420
click at [219, 218] on input "387" at bounding box center [216, 220] width 149 height 22
paste input "([DATE] a [DATE])"
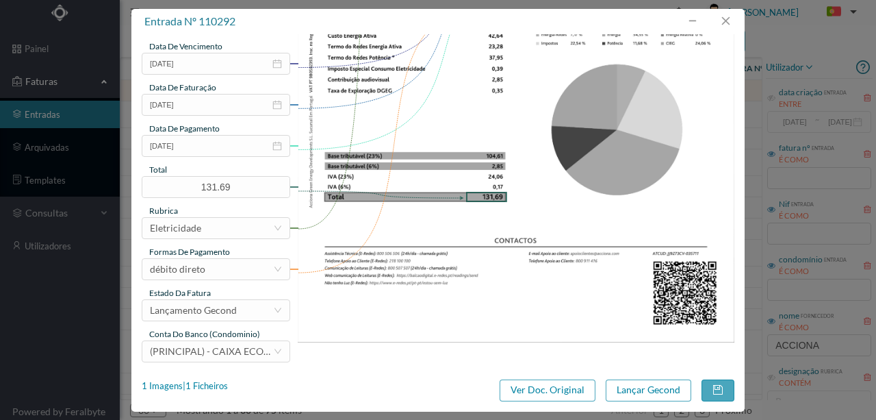
scroll to position [324, 0]
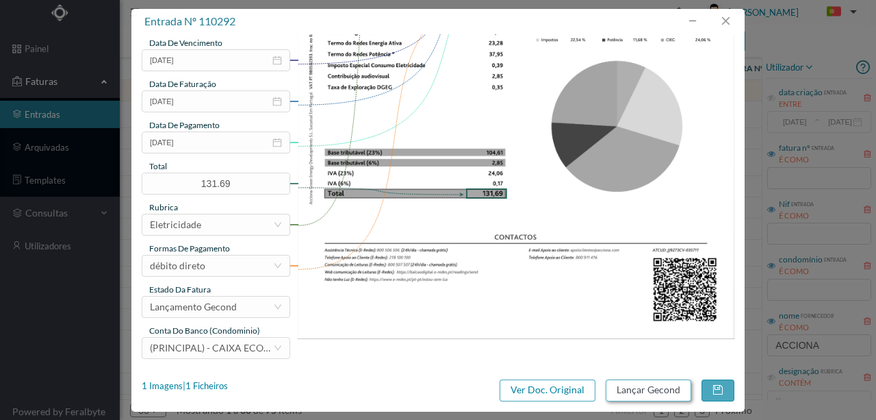
type input "387 ([DATE] a [DATE])"
click at [649, 392] on button "Lançar Gecond" at bounding box center [649, 390] width 86 height 22
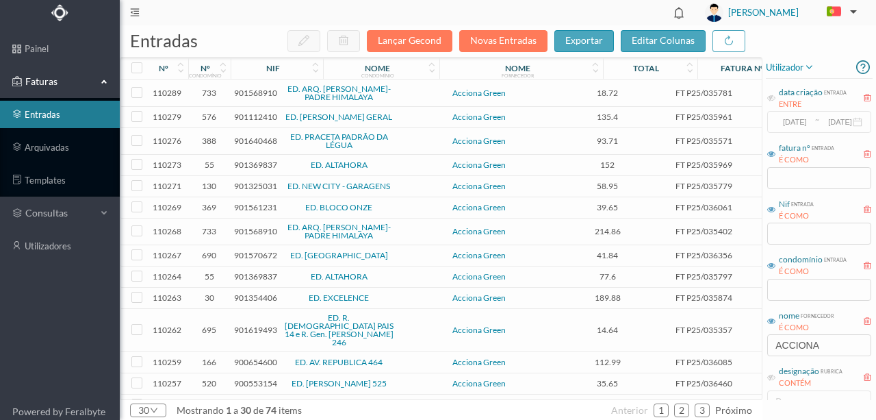
click at [253, 94] on span "901568910" at bounding box center [255, 93] width 43 height 10
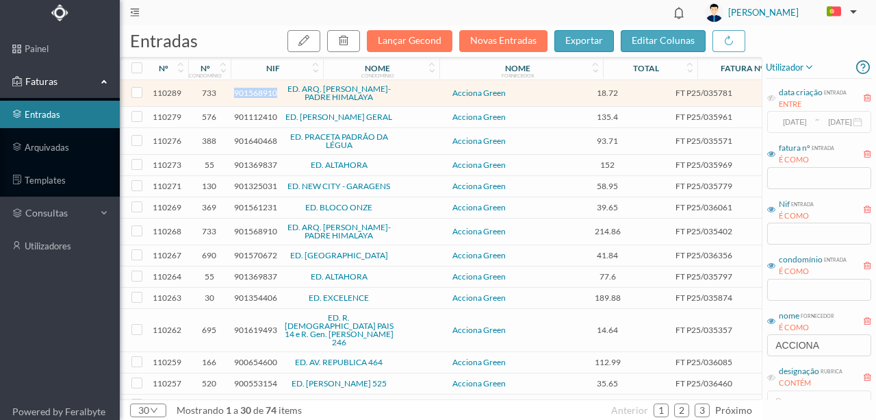
click at [253, 94] on span "901568910" at bounding box center [255, 93] width 43 height 10
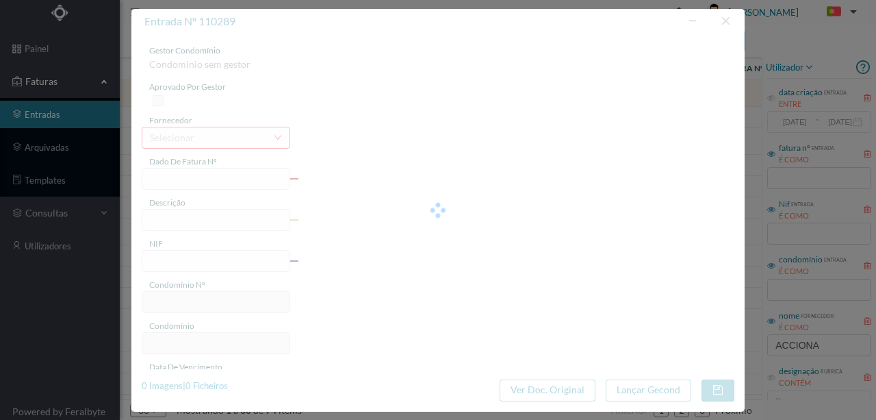
type input "FT P25/035781"
type input "DO ARQUITECTO [PERSON_NAME]"
type input "901568910"
type input "[DATE]"
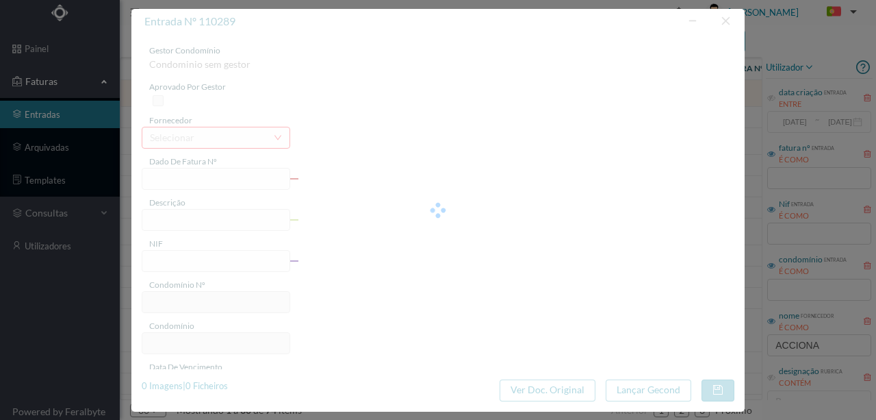
type input "[DATE]"
type input "18.72"
type input "733"
type input "ED. ARQ. [PERSON_NAME]-PADRE HIMALAYA"
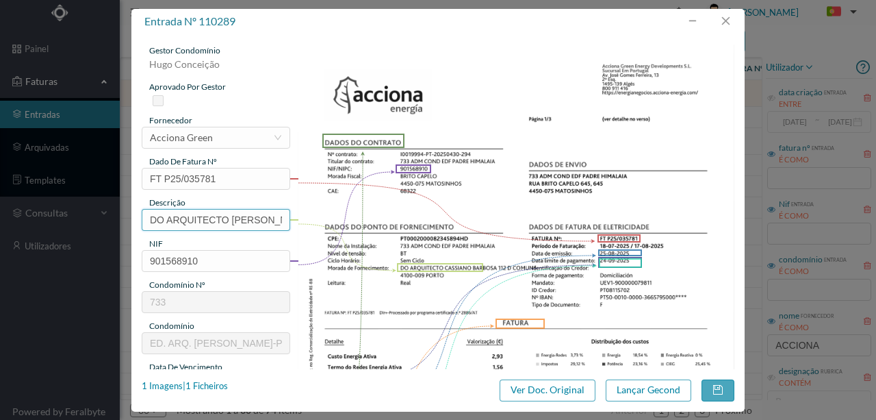
scroll to position [0, 22]
drag, startPoint x: 148, startPoint y: 216, endPoint x: 528, endPoint y: 216, distance: 379.9
click at [528, 216] on div "gestor condomínio [PERSON_NAME] aprovado por gestor fornecedor selecionar [PERS…" at bounding box center [438, 363] width 593 height 638
paste input "([DATE] a [DATE])"
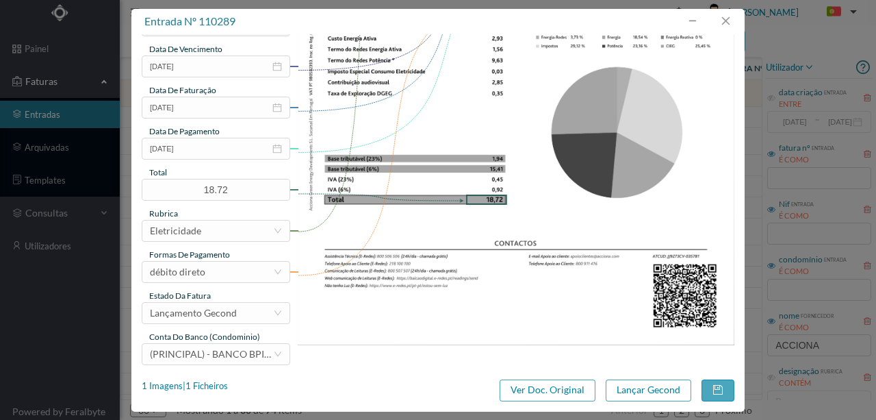
scroll to position [324, 0]
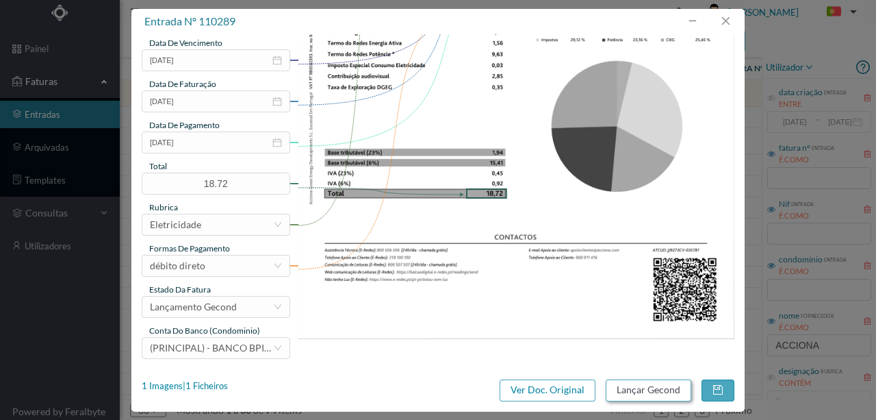
type input "112 Comuns ([DATE] a [DATE])"
click at [645, 388] on button "Lançar Gecond" at bounding box center [649, 390] width 86 height 22
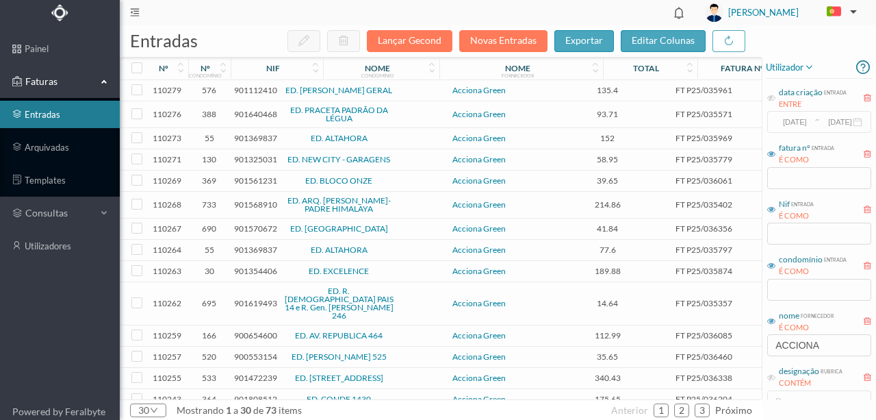
click at [248, 88] on span "901112410" at bounding box center [255, 90] width 43 height 10
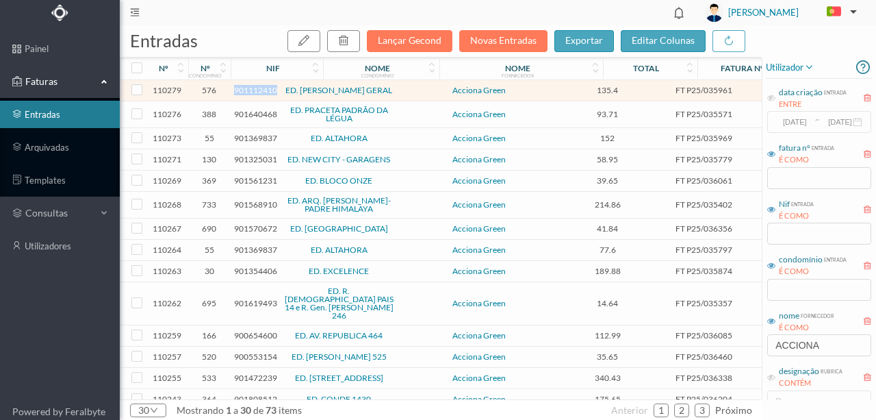
click at [248, 88] on span "901112410" at bounding box center [255, 90] width 43 height 10
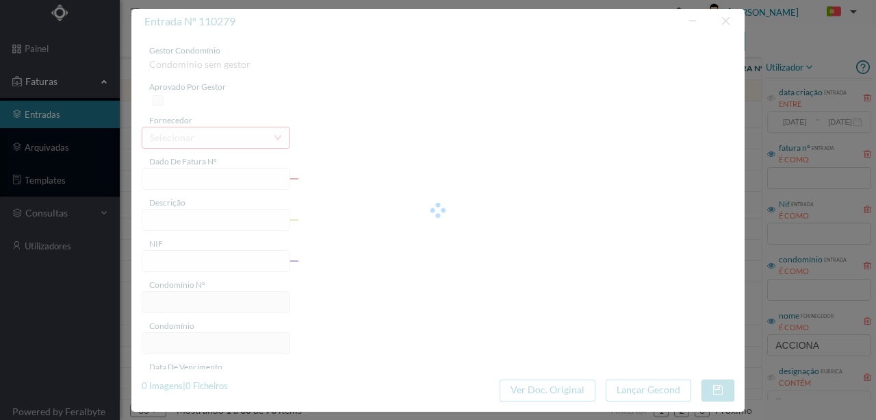
type input "FT P25/035961"
type input "[PERSON_NAME] 295"
type input "901112410"
type input "[DATE]"
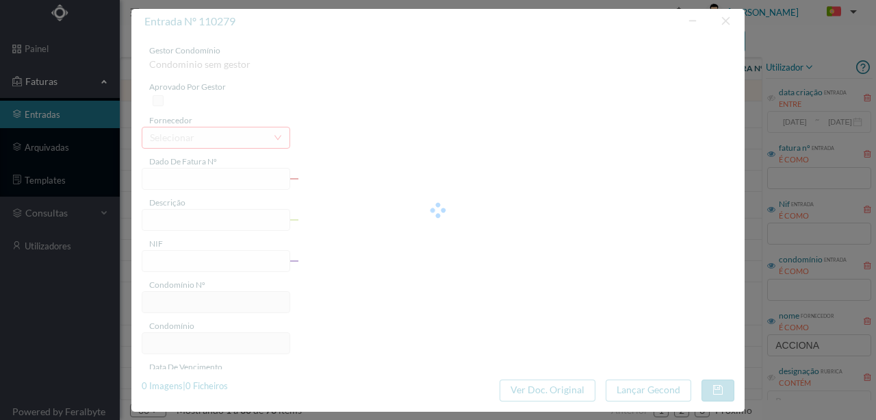
type input "[DATE]"
type input "135.40"
type input "576"
type input "ED. [PERSON_NAME] GERAL"
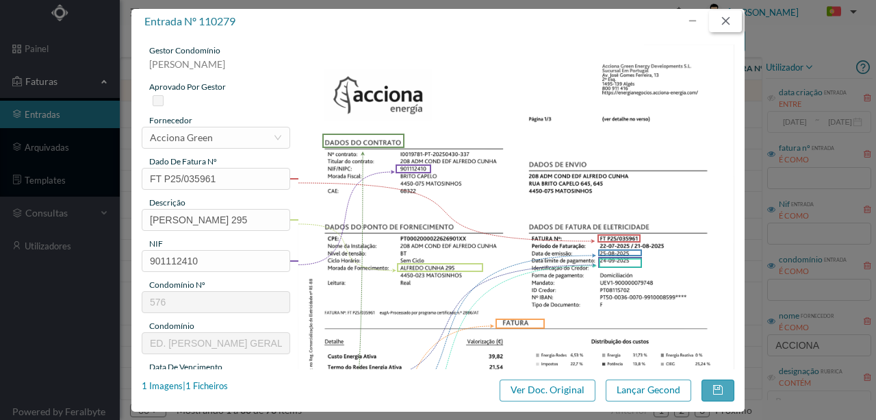
click at [728, 23] on button "button" at bounding box center [725, 21] width 33 height 22
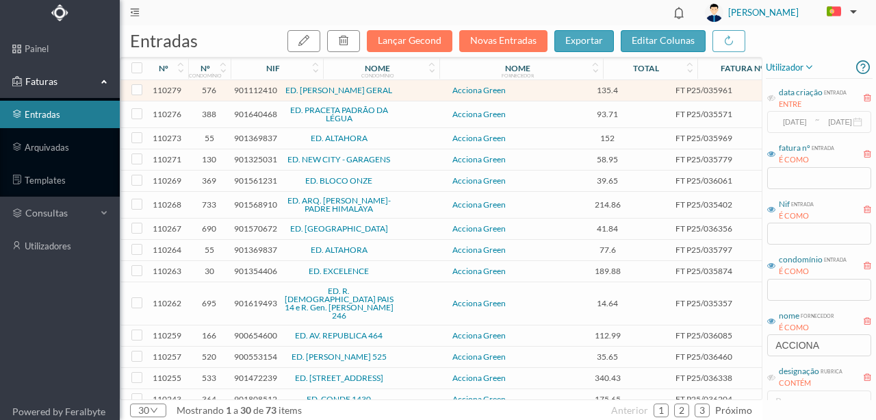
click at [259, 112] on span "901640468" at bounding box center [255, 114] width 43 height 10
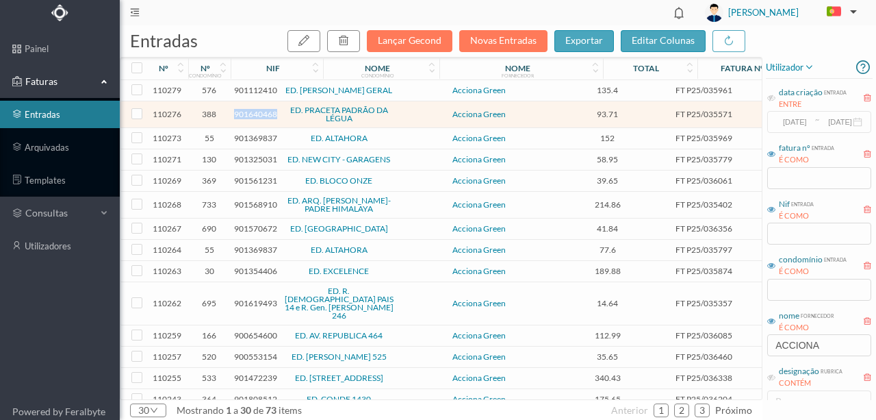
click at [259, 112] on span "901640468" at bounding box center [255, 114] width 43 height 10
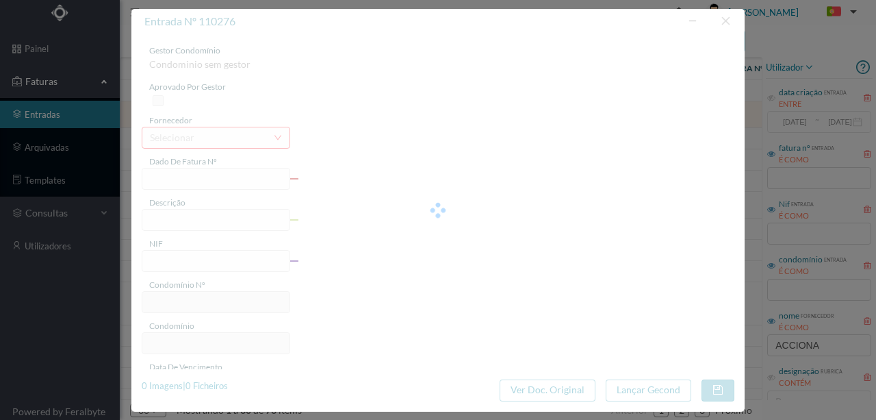
type input "FT P25/035571"
type input "DO PADRAO DA LEGUA 41"
type input "901640468"
type input "[DATE]"
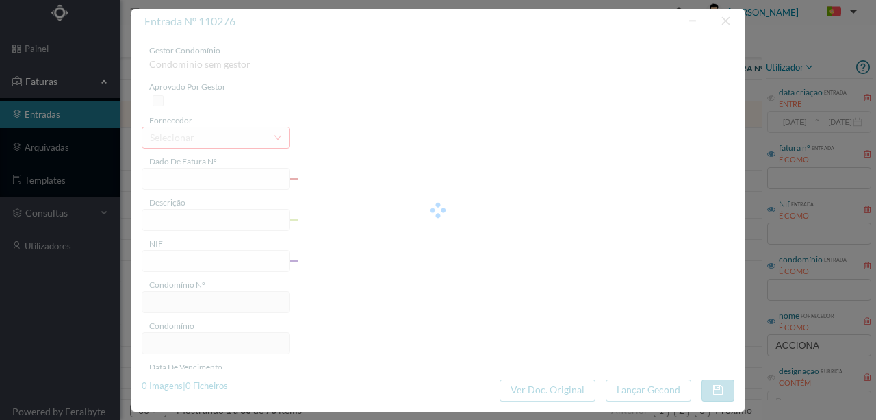
type input "[DATE]"
type input "93.71"
type input "388"
type input "ED. PRACETA PADRÃO DA LÉGUA"
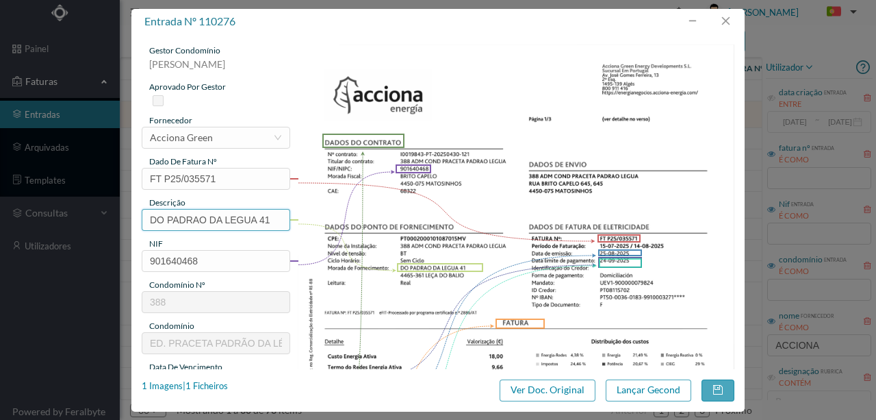
drag, startPoint x: 257, startPoint y: 220, endPoint x: 92, endPoint y: 223, distance: 165.7
click at [92, 223] on div "entrada nº 110276 gestor condomínio [PERSON_NAME] aprovado por gestor fornecedo…" at bounding box center [438, 210] width 876 height 420
click at [175, 216] on input "41" at bounding box center [216, 220] width 149 height 22
paste input "([DATE] a [DATE])"
click at [176, 218] on input "41 ([DATE] a [DATE])" at bounding box center [216, 220] width 149 height 22
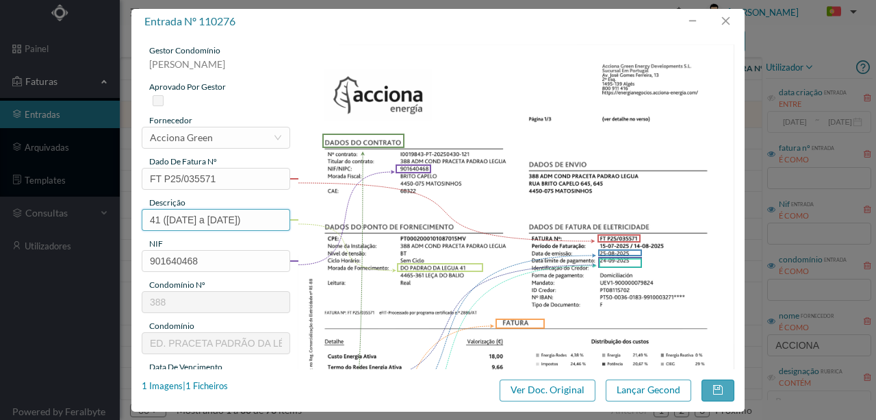
click at [177, 219] on input "41 ([DATE] a [DATE])" at bounding box center [216, 220] width 149 height 22
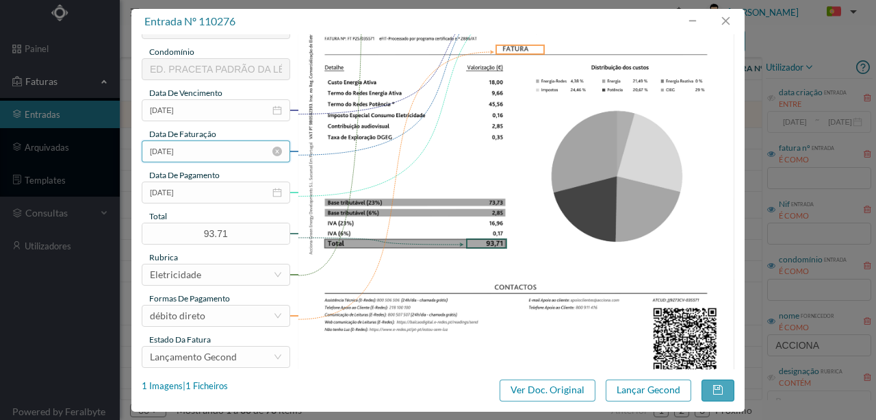
scroll to position [324, 0]
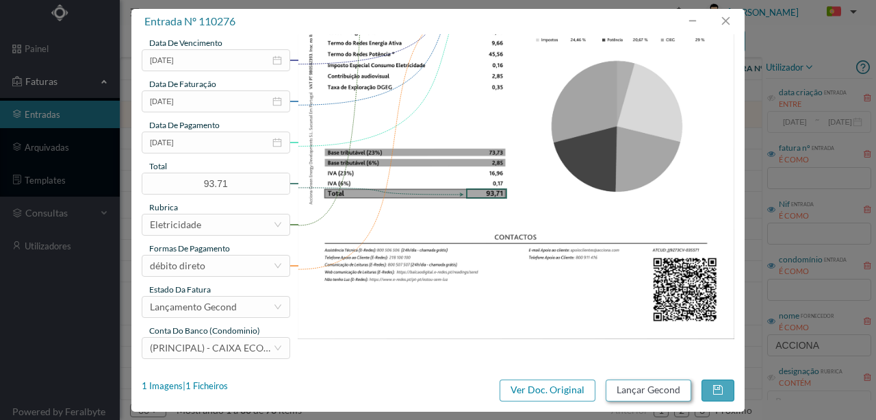
type input "41 ([DATE] a [DATE])"
click at [653, 392] on button "Lançar Gecond" at bounding box center [649, 390] width 86 height 22
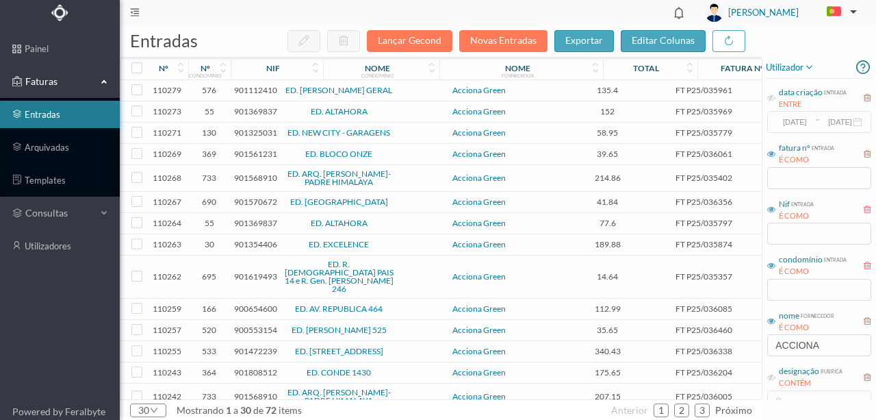
click at [246, 110] on span "901369837" at bounding box center [255, 111] width 43 height 10
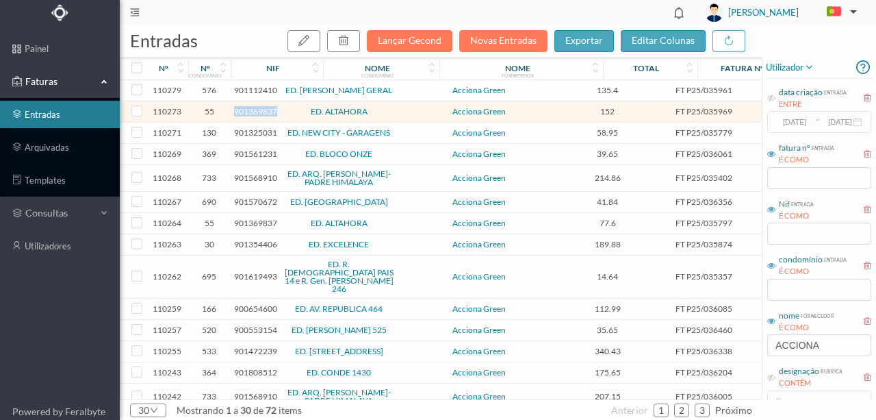
click at [246, 110] on span "901369837" at bounding box center [255, 111] width 43 height 10
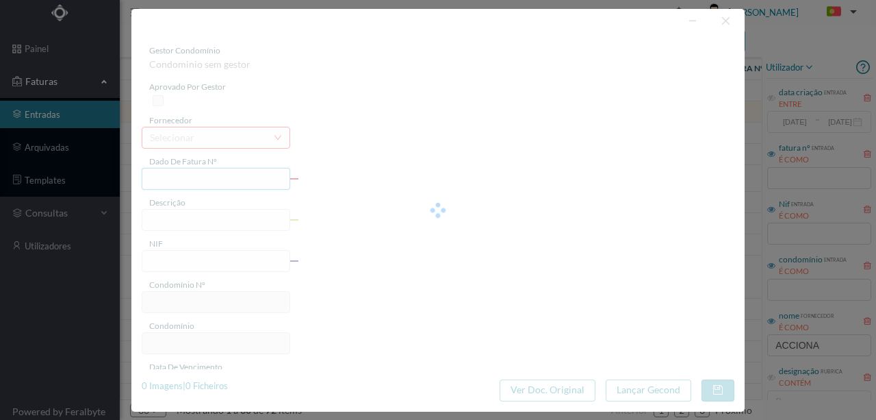
type input "FT P25/035969"
type input "CALOUSTE GULBENKIAN 1089 CC"
type input "901369837"
type input "[DATE]"
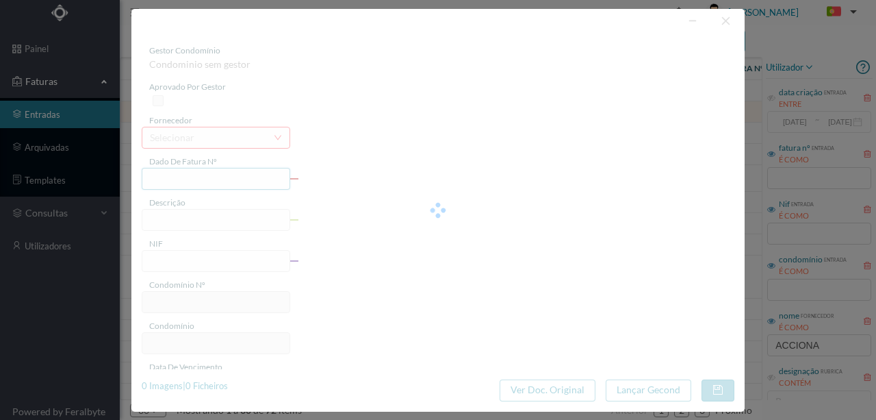
type input "[DATE]"
type input "152.00"
type input "55"
type input "ED. ALTAHORA"
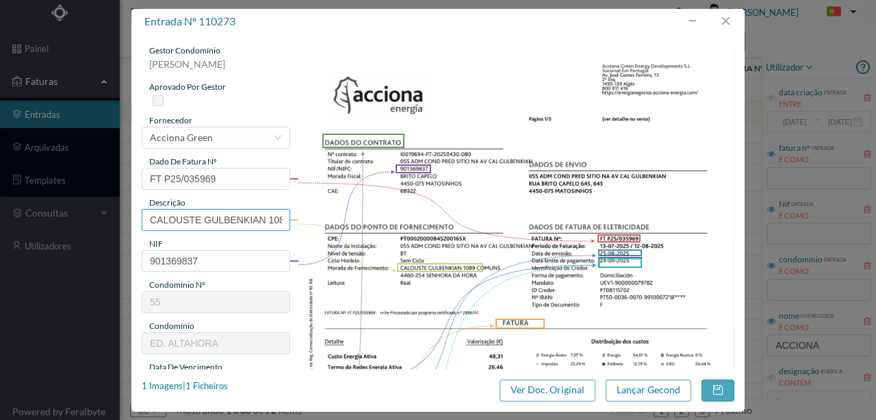
scroll to position [0, 25]
drag, startPoint x: 146, startPoint y: 218, endPoint x: 404, endPoint y: 216, distance: 257.4
click at [404, 216] on div "gestor condomínio [PERSON_NAME] aprovado por gestor fornecedor selecionar Accio…" at bounding box center [438, 363] width 593 height 638
paste input "([DATE] a [DATE])"
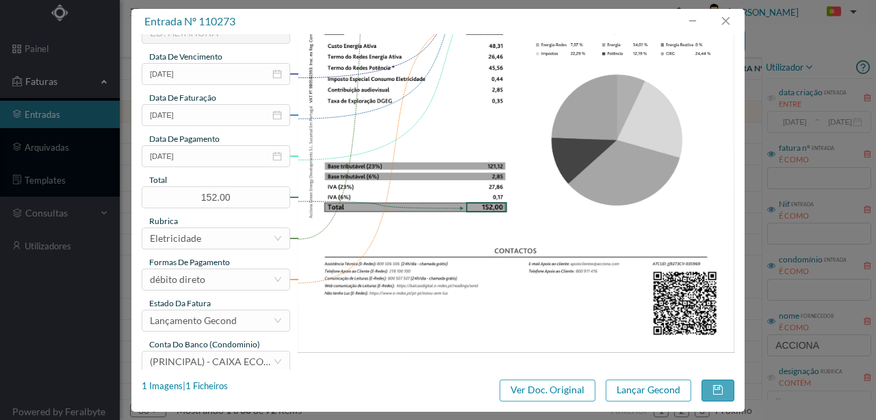
scroll to position [324, 0]
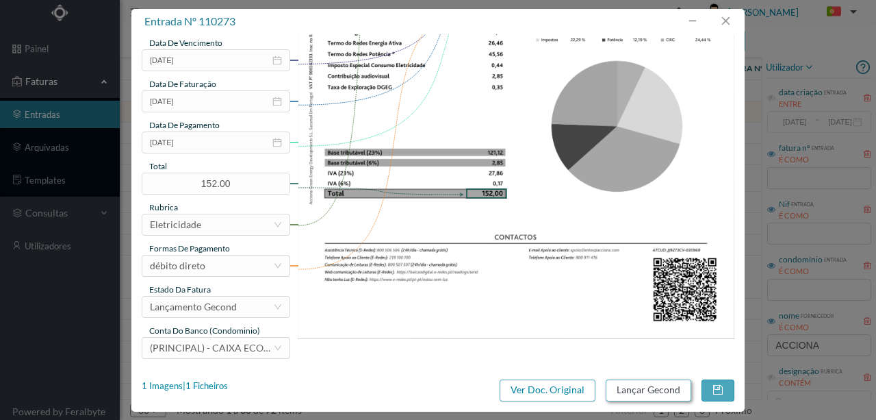
type input "1089 Comuns ([DATE] a [DATE])"
click at [622, 397] on button "Lançar Gecond" at bounding box center [649, 390] width 86 height 22
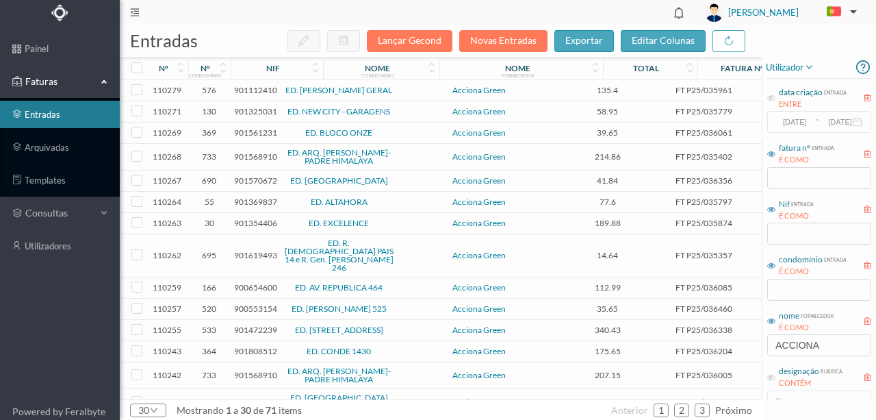
click at [253, 111] on span "901325031" at bounding box center [255, 111] width 43 height 10
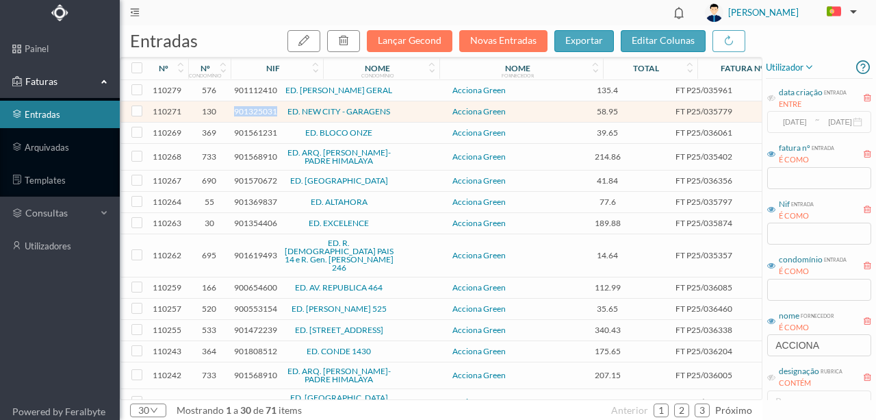
click at [253, 111] on span "901325031" at bounding box center [255, 111] width 43 height 10
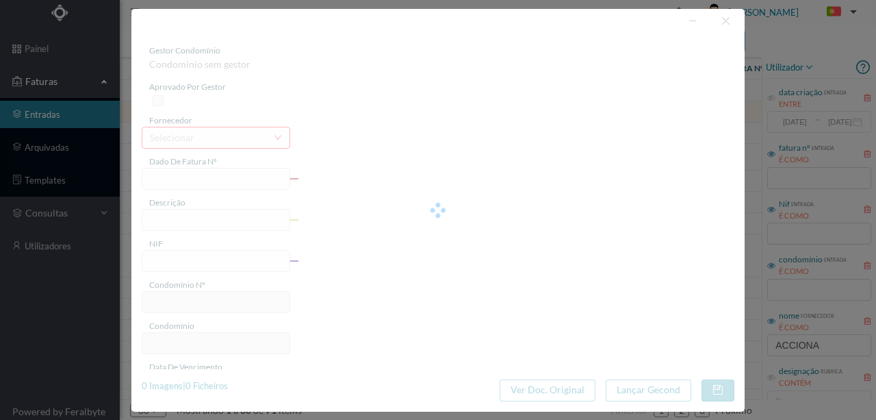
type input "FT P25/035779"
type input "[PERSON_NAME] 561"
type input "901325031"
type input "[DATE]"
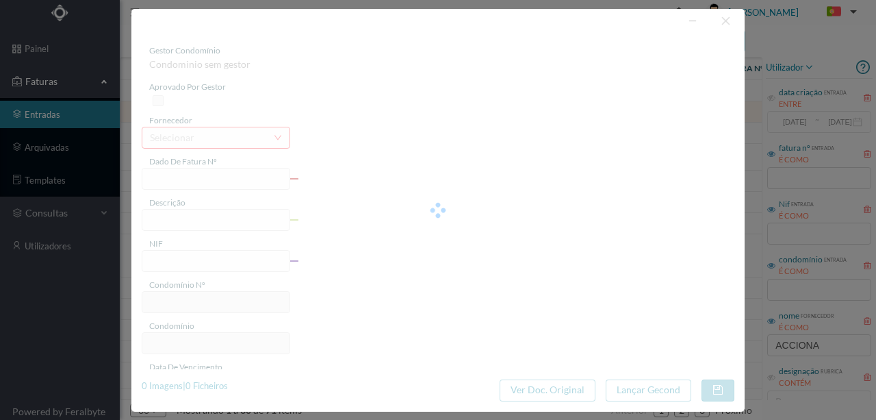
type input "[DATE]"
type input "58.95"
type input "130"
type input "ED. NEW CITY - GARAGENS"
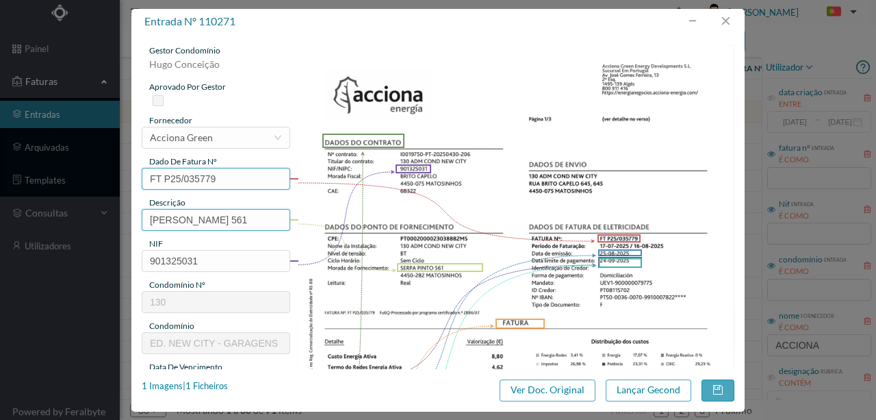
drag, startPoint x: 211, startPoint y: 216, endPoint x: 193, endPoint y: 178, distance: 41.6
click at [83, 204] on div "entrada nº 110271 gestor condomínio [PERSON_NAME] aprovado por gestor fornecedo…" at bounding box center [438, 210] width 876 height 420
click at [194, 216] on input "561" at bounding box center [216, 220] width 149 height 22
paste input "([DATE] a [DATE])"
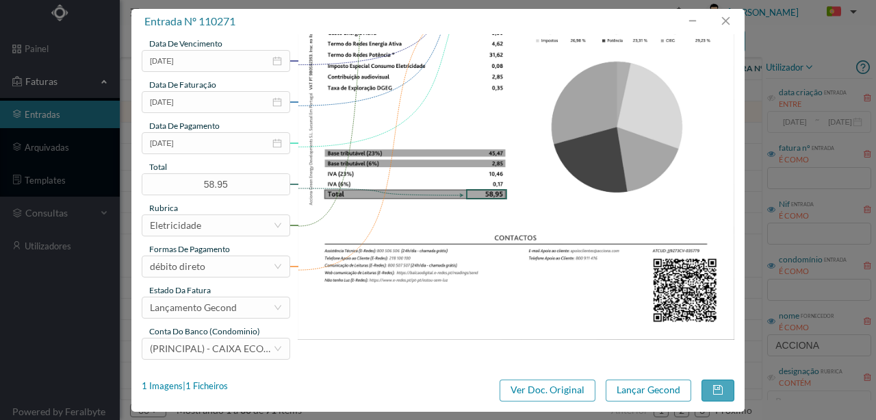
scroll to position [324, 0]
type input "561 ([DATE] a [DATE])"
click at [645, 397] on button "Lançar Gecond" at bounding box center [649, 390] width 86 height 22
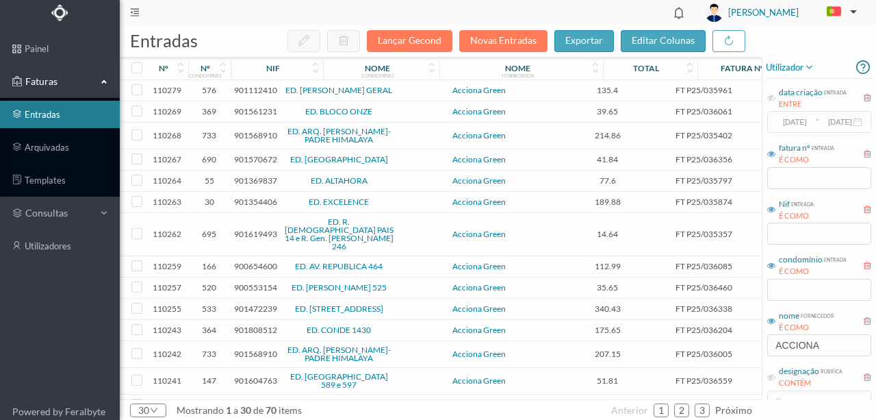
click at [257, 114] on span "901561231" at bounding box center [255, 111] width 43 height 10
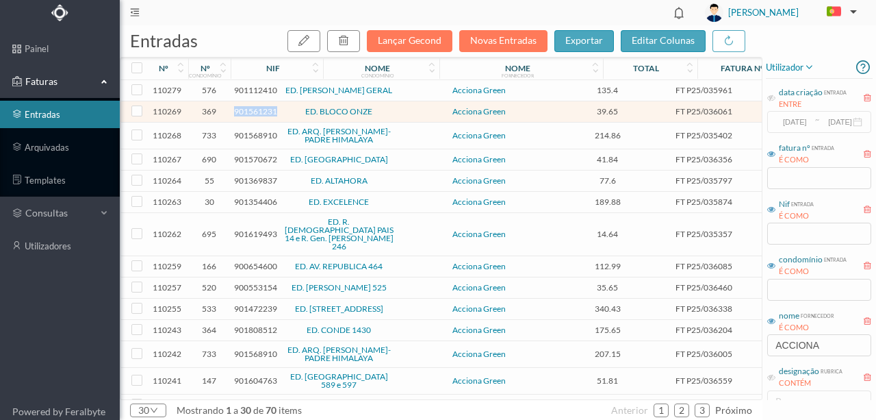
click at [257, 114] on span "901561231" at bounding box center [255, 111] width 43 height 10
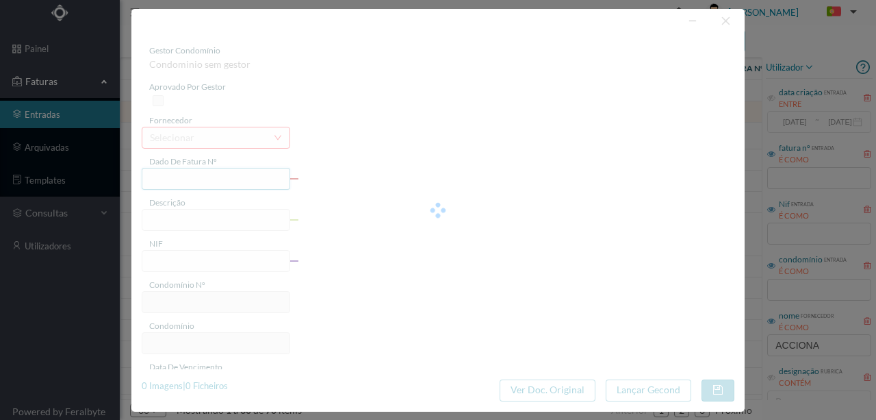
type input "FT P25/036061"
type input "[PERSON_NAME] 173"
type input "901561231"
type input "[DATE]"
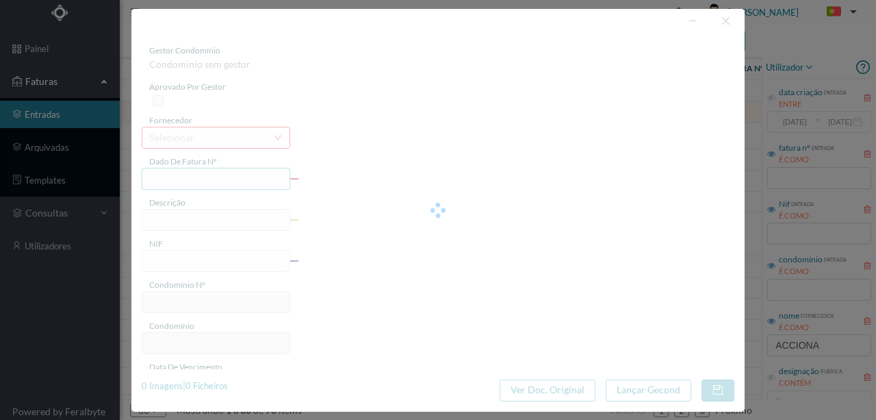
type input "[DATE]"
type input "39.65"
type input "369"
type input "ED. BLOCO ONZE"
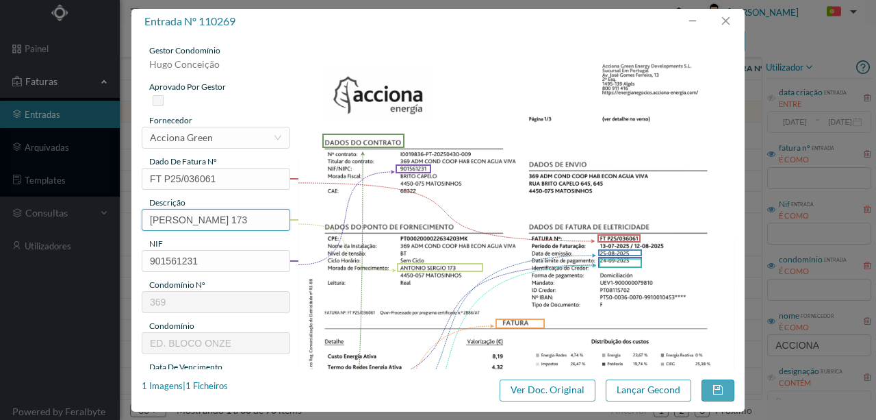
drag, startPoint x: 234, startPoint y: 216, endPoint x: 101, endPoint y: 212, distance: 132.8
click at [101, 212] on div "entrada nº 110269 gestor condomínio [PERSON_NAME] aprovado por gestor fornecedo…" at bounding box center [438, 210] width 876 height 420
click at [198, 219] on input "173" at bounding box center [216, 220] width 149 height 22
paste input "([DATE] a [DATE])"
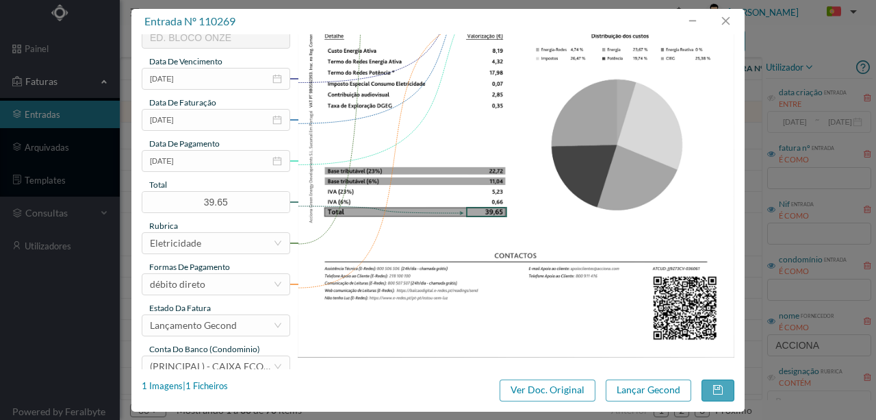
scroll to position [324, 0]
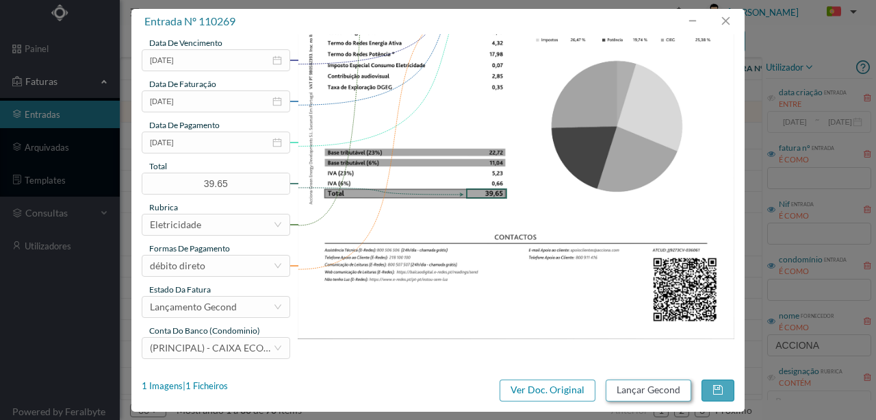
type input "173 ([DATE] a [DATE])"
click at [629, 389] on button "Lançar Gecond" at bounding box center [649, 390] width 86 height 22
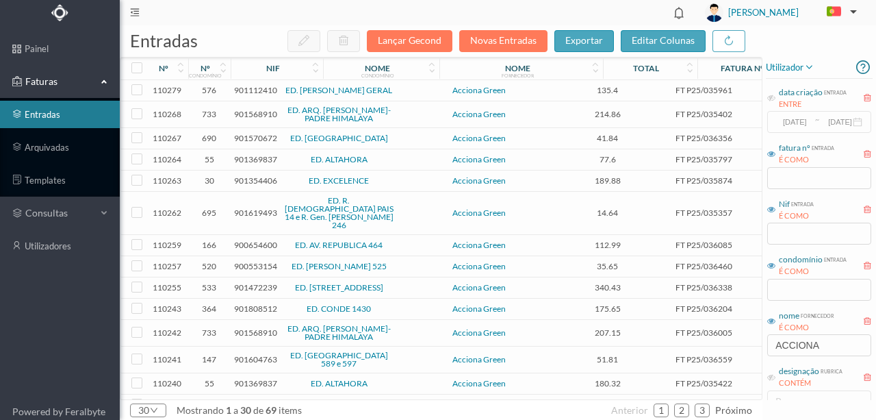
click at [259, 114] on span "901568910" at bounding box center [255, 114] width 43 height 10
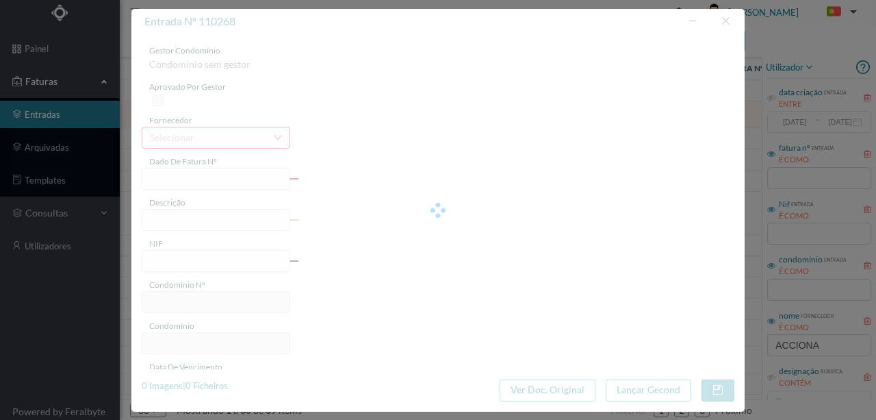
type input "FT P25/035402"
type input "DO ARQUITECTO [PERSON_NAME]"
type input "901568910"
type input "[DATE]"
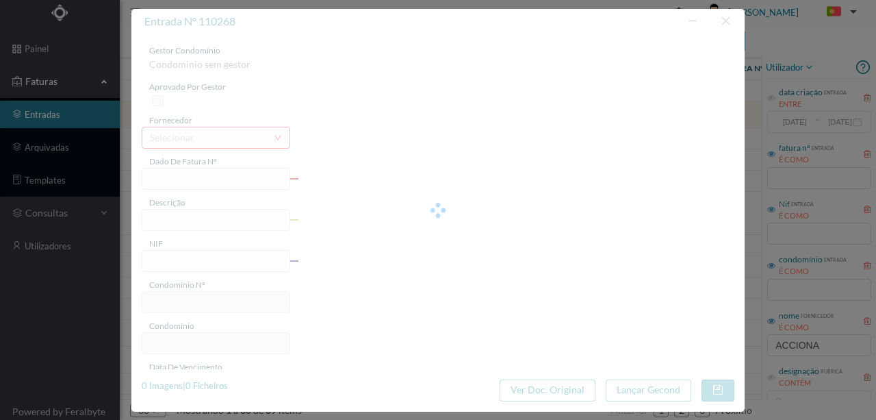
type input "[DATE]"
type input "214.86"
type input "733"
type input "ED. ARQ. [PERSON_NAME]-PADRE HIMALAYA"
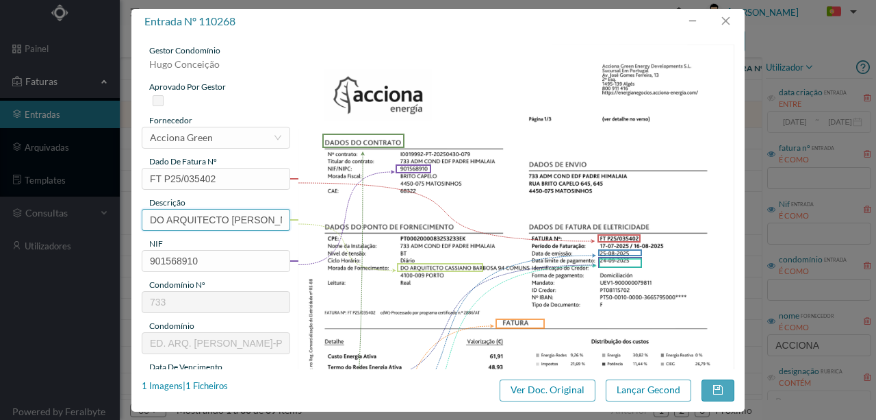
scroll to position [0, 22]
drag, startPoint x: 149, startPoint y: 216, endPoint x: 500, endPoint y: 225, distance: 350.6
click at [496, 225] on div "gestor condomínio [PERSON_NAME] aprovado por gestor fornecedor selecionar Accio…" at bounding box center [438, 363] width 593 height 638
paste input "([DATE] a [DATE])"
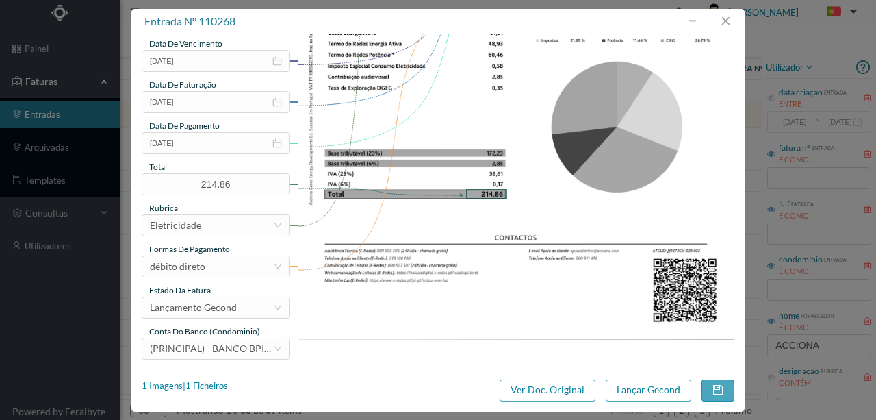
scroll to position [324, 0]
type input "94 Comuns ([DATE] a [DATE])"
click at [636, 393] on button "Lançar Gecond" at bounding box center [649, 390] width 86 height 22
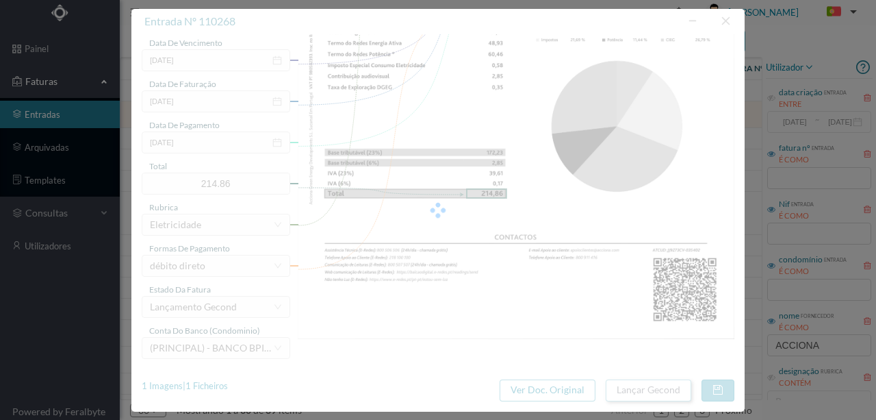
scroll to position [0, 0]
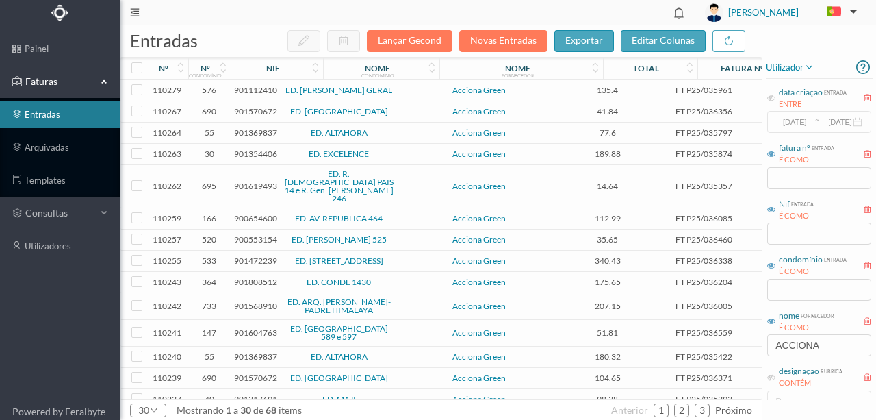
click at [255, 112] on span "901570672" at bounding box center [255, 111] width 43 height 10
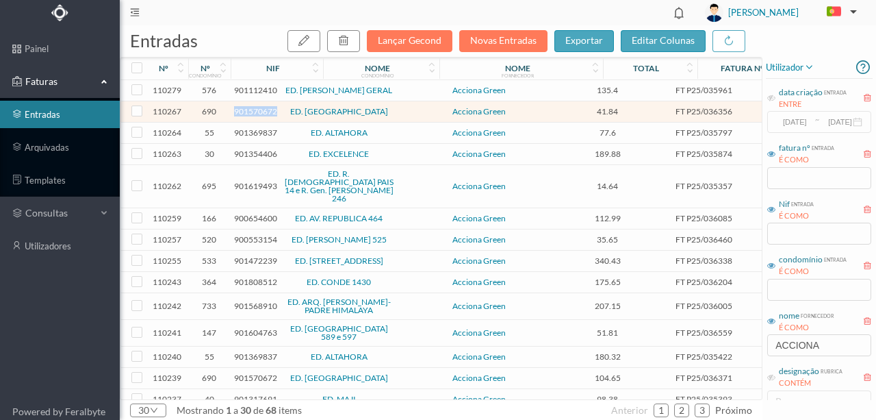
click at [255, 112] on span "901570672" at bounding box center [255, 111] width 43 height 10
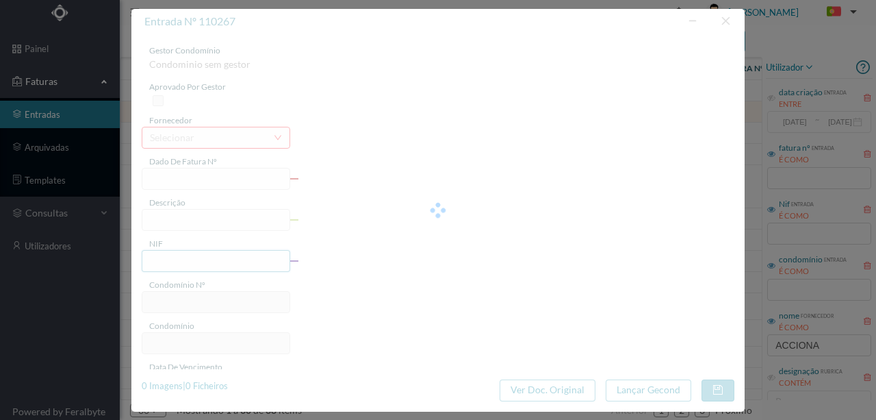
type input "FT P25/036356"
type input "RAINHA SANTA ISABEL 333 GARA"
type input "901570672"
type input "[DATE]"
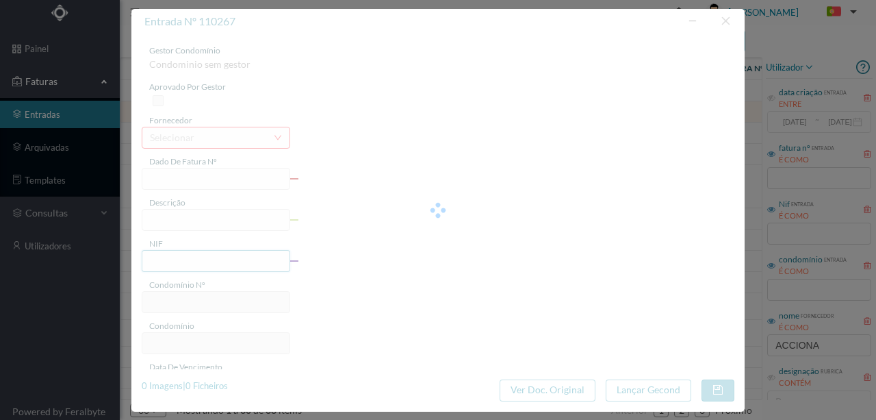
type input "[DATE]"
type input "41.84"
type input "690"
type input "ED. [GEOGRAPHIC_DATA]"
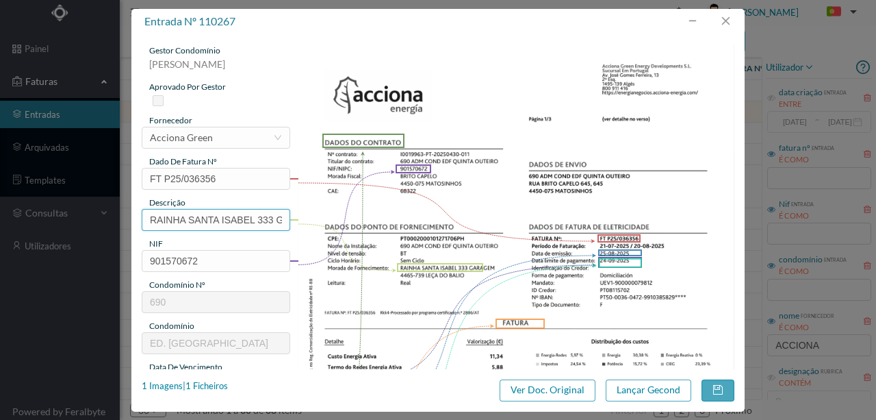
scroll to position [0, 22]
drag, startPoint x: 146, startPoint y: 215, endPoint x: 624, endPoint y: 212, distance: 478.5
click at [624, 212] on div "gestor condomínio [PERSON_NAME] aprovado por gestor fornecedor selecionar Accio…" at bounding box center [438, 363] width 593 height 638
paste input "([DATE] a [DATE])"
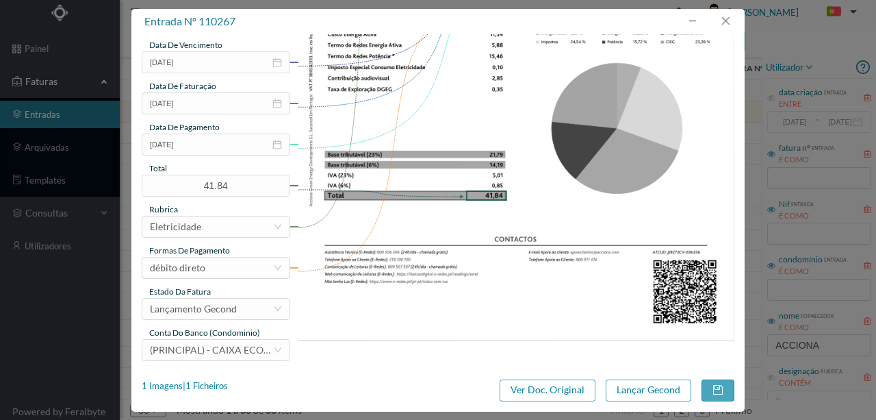
scroll to position [324, 0]
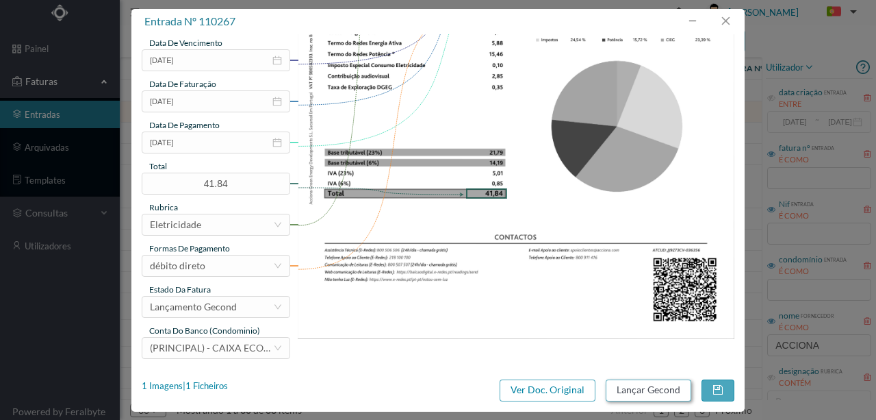
type input "333 Garagem ([DATE] a [DATE])"
click at [631, 394] on button "Lançar Gecond" at bounding box center [649, 390] width 86 height 22
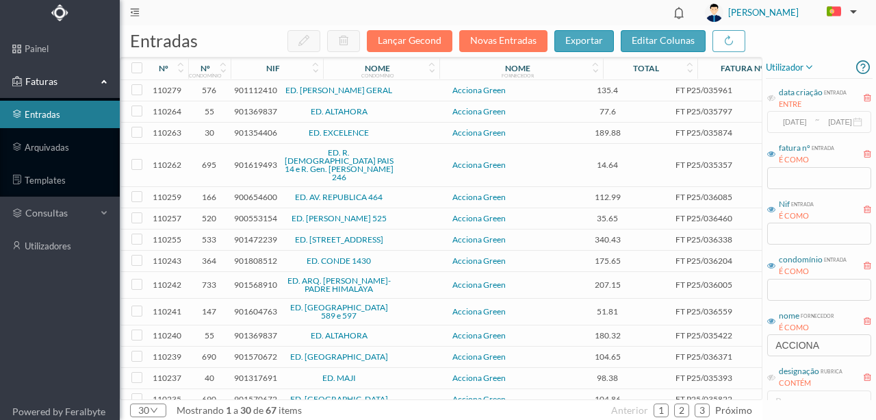
click at [258, 107] on span "901369837" at bounding box center [255, 111] width 43 height 10
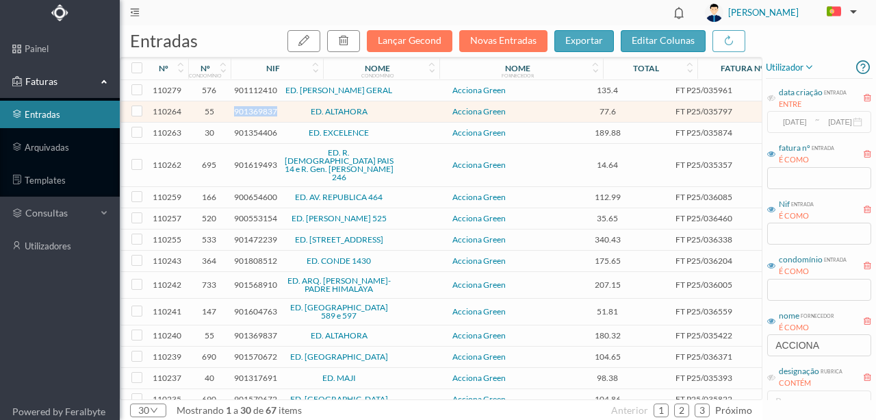
click at [258, 107] on span "901369837" at bounding box center [255, 111] width 43 height 10
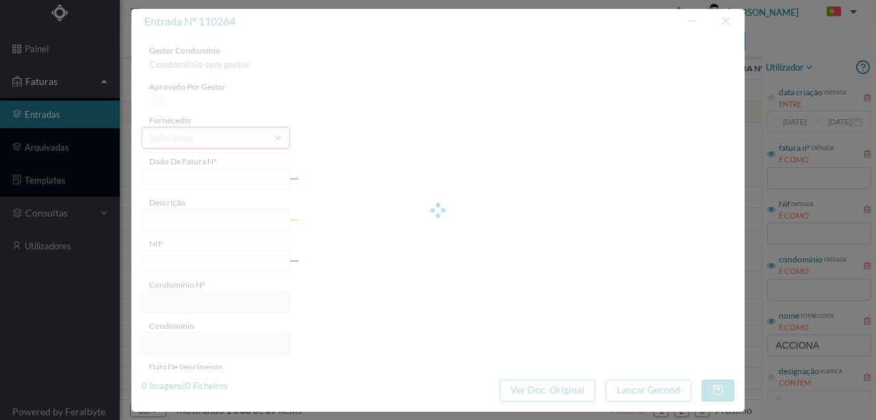
type input "FT P25/035797"
type input "DA BARRANHA 9910 ARRUMO"
type input "901369837"
type input "[DATE]"
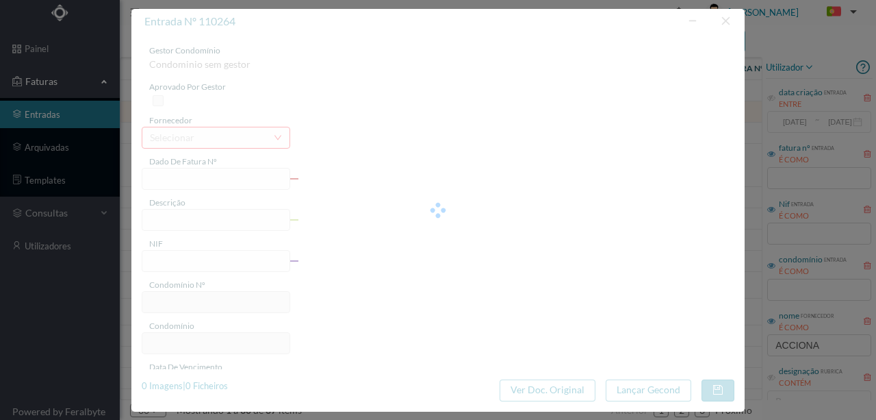
type input "[DATE]"
type input "77.60"
type input "55"
type input "ED. ALTAHORA"
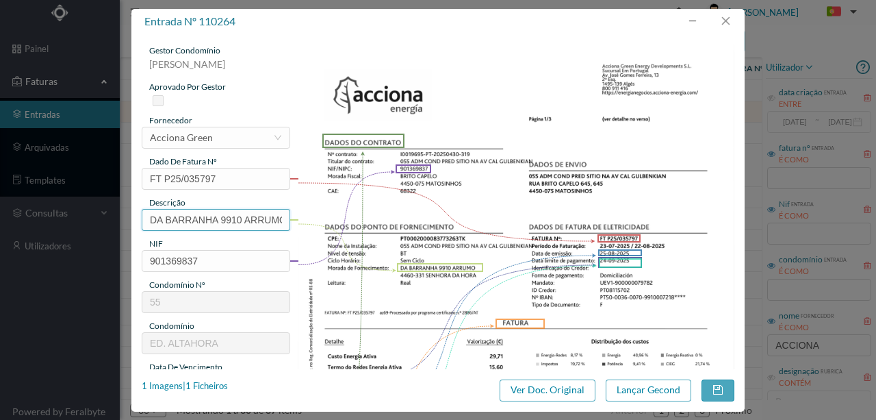
scroll to position [0, 5]
drag, startPoint x: 145, startPoint y: 220, endPoint x: 451, endPoint y: 213, distance: 306.1
click at [451, 213] on div "gestor condomínio [PERSON_NAME] aprovado por gestor fornecedor selecionar Accio…" at bounding box center [438, 363] width 593 height 638
paste input "([DATE] a [DATE])"
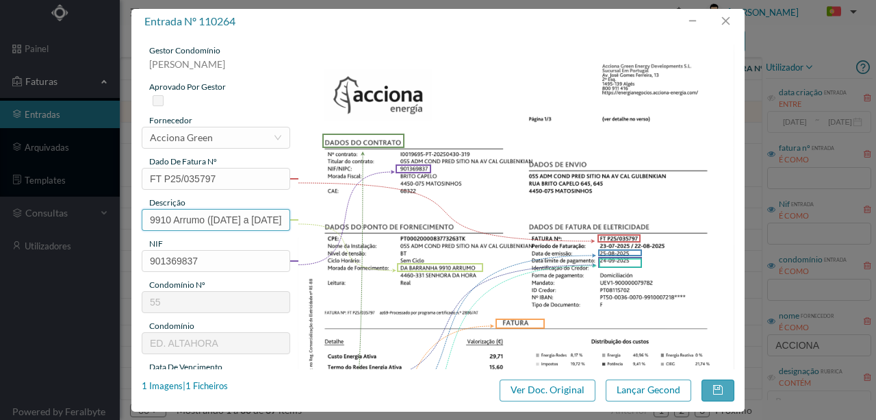
scroll to position [0, 39]
type input "9910 Arrumo ([DATE] a [DATE])"
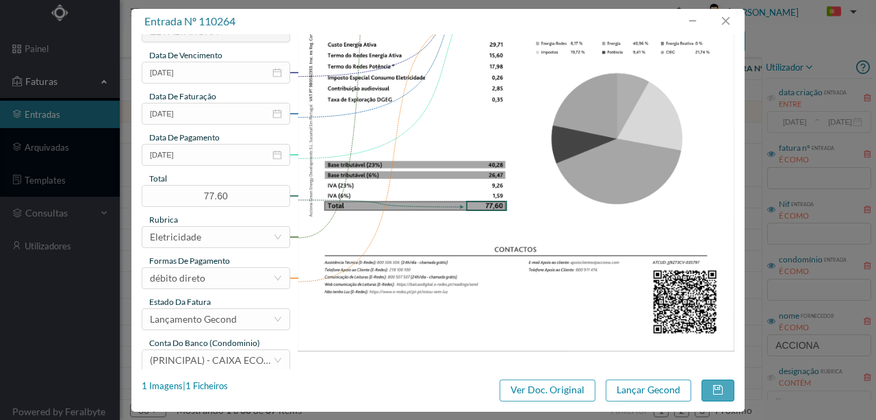
scroll to position [324, 0]
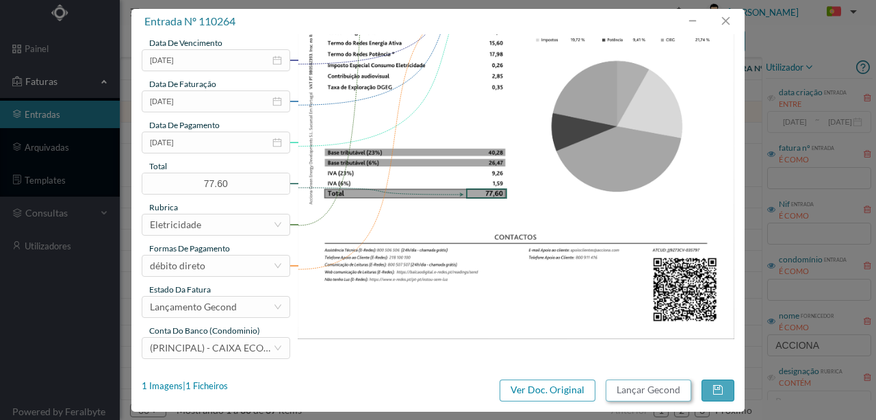
click at [632, 397] on button "Lançar Gecond" at bounding box center [649, 390] width 86 height 22
